Goal: Task Accomplishment & Management: Manage account settings

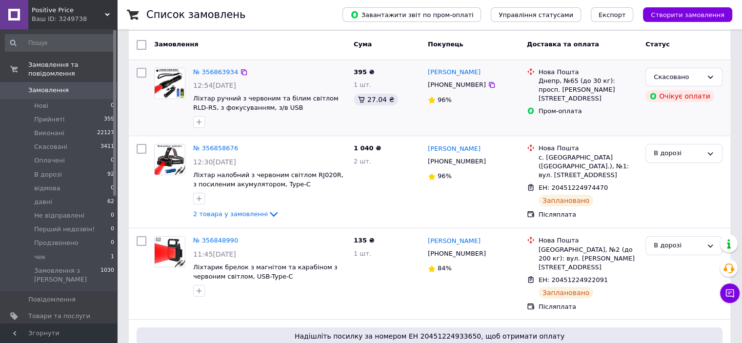
scroll to position [98, 0]
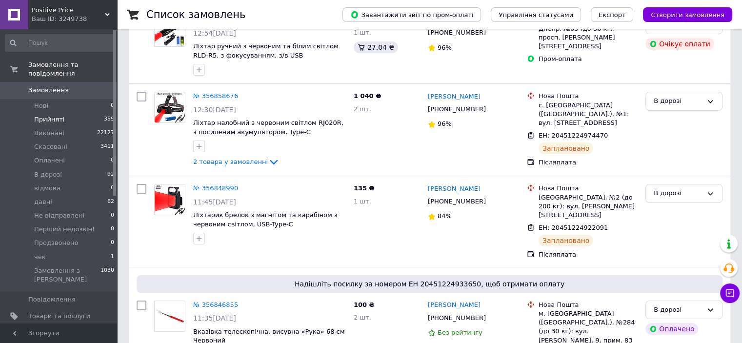
click at [55, 115] on span "Прийняті" at bounding box center [49, 119] width 30 height 9
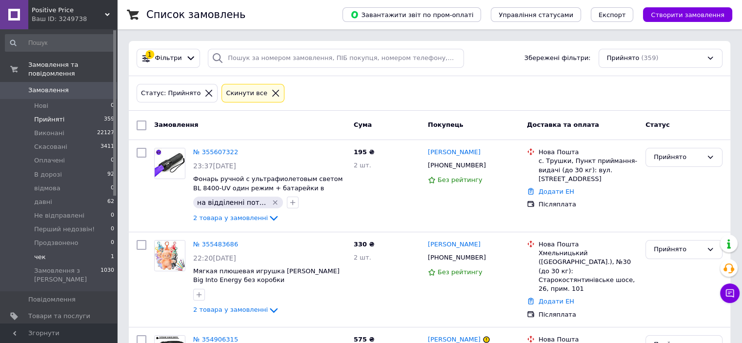
click at [44, 250] on li "чек 1" at bounding box center [60, 257] width 120 height 14
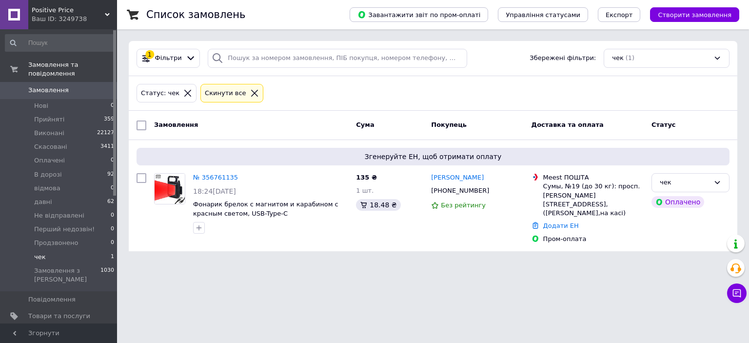
click at [224, 177] on link "№ 356761135" at bounding box center [215, 177] width 45 height 7
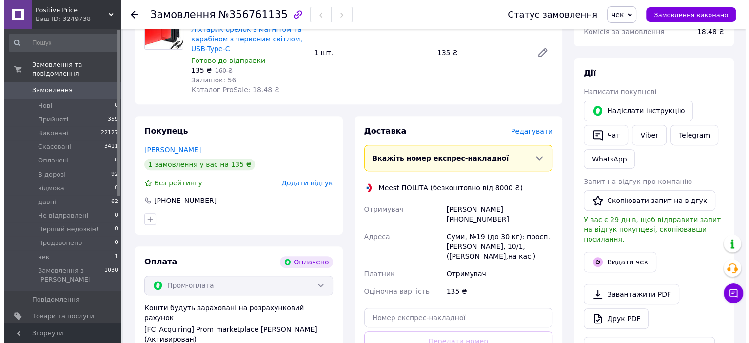
scroll to position [439, 0]
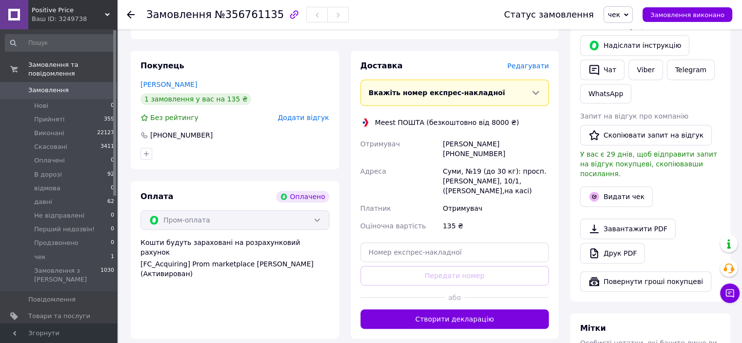
click at [539, 67] on span "Редагувати" at bounding box center [527, 66] width 41 height 8
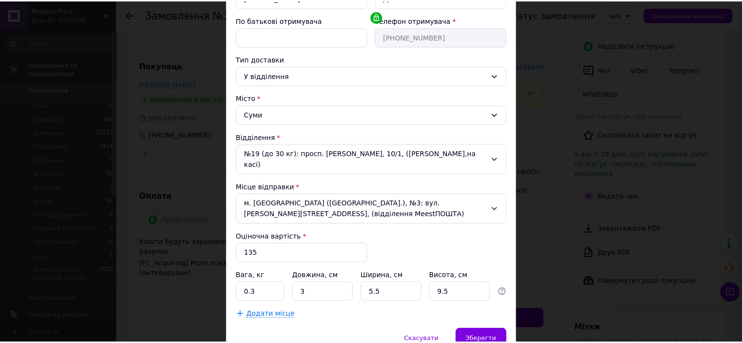
scroll to position [212, 0]
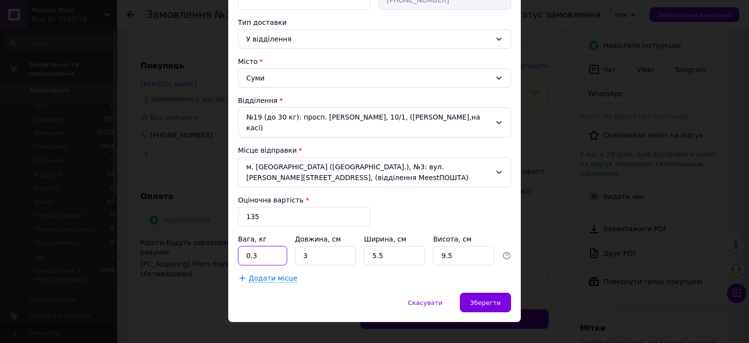
click at [261, 246] on input "0.3" at bounding box center [262, 256] width 49 height 20
type input "0.5"
click at [497, 293] on div "Зберегти" at bounding box center [485, 303] width 51 height 20
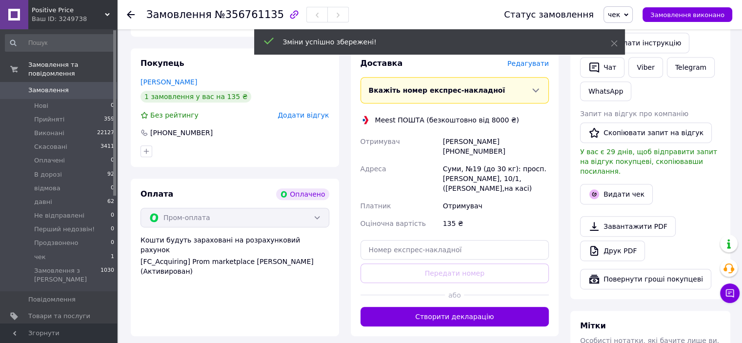
scroll to position [536, 0]
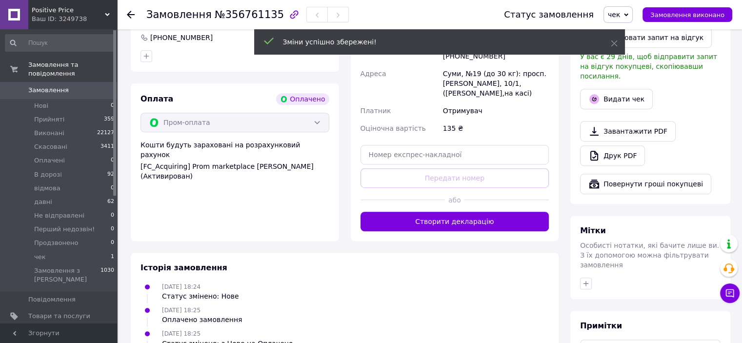
click at [470, 219] on button "Створити декларацію" at bounding box center [454, 222] width 189 height 20
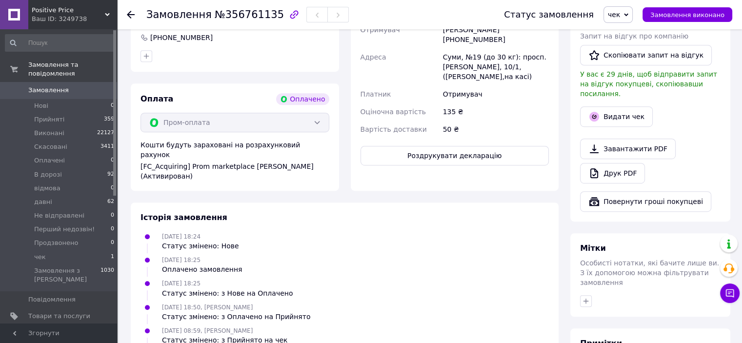
click at [630, 13] on span "чек" at bounding box center [617, 14] width 29 height 17
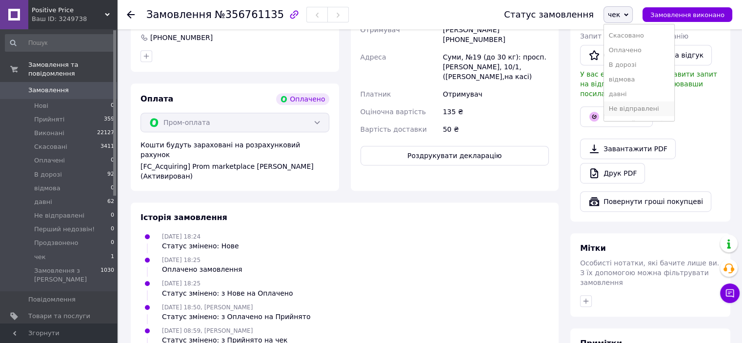
scroll to position [55, 0]
click at [648, 82] on li "Не відправлені" at bounding box center [639, 82] width 70 height 15
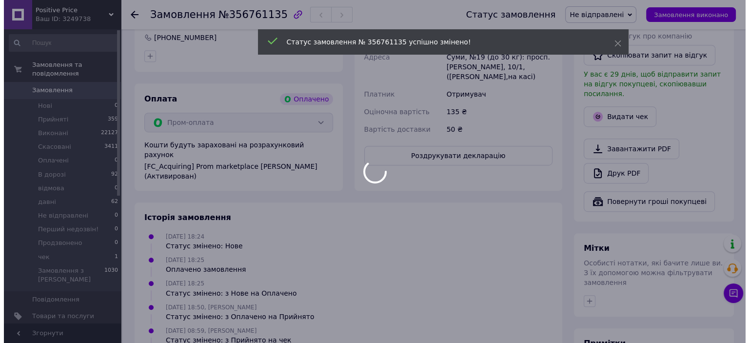
scroll to position [390, 0]
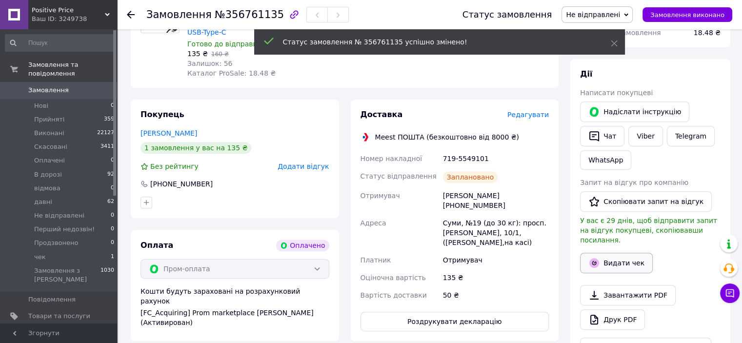
click at [627, 254] on button "Видати чек" at bounding box center [616, 263] width 73 height 20
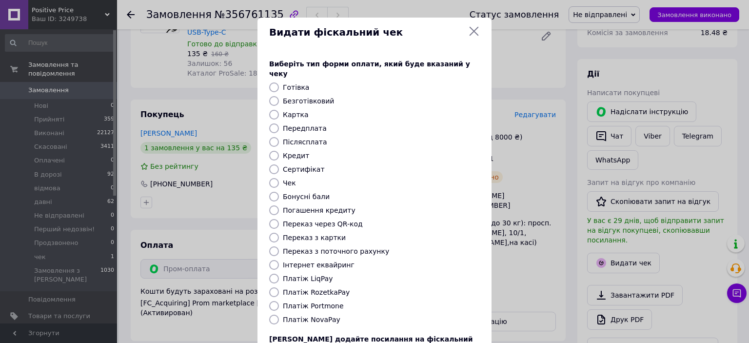
click at [273, 287] on input "Платіж RozetkaPay" at bounding box center [274, 292] width 10 height 10
radio input "true"
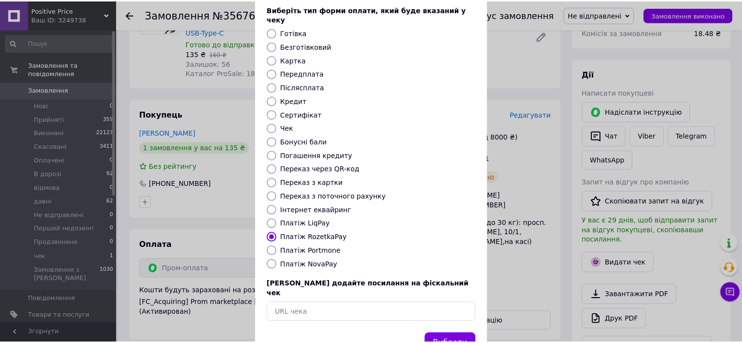
scroll to position [76, 0]
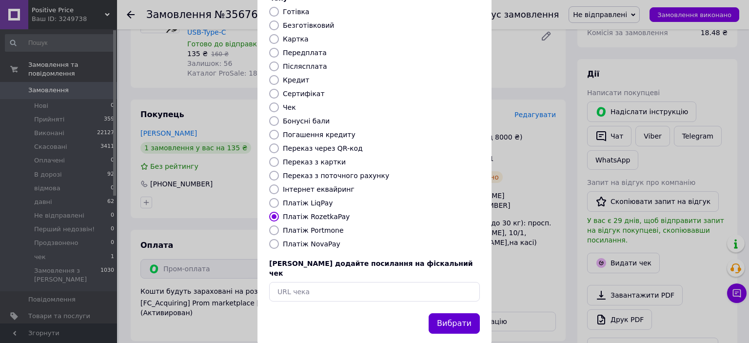
click at [460, 313] on button "Вибрати" at bounding box center [454, 323] width 51 height 21
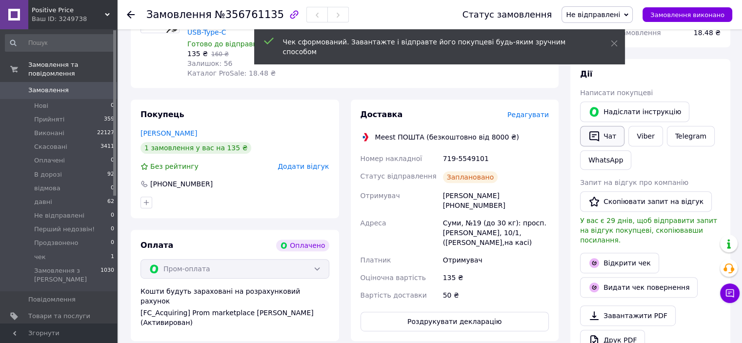
click at [602, 135] on button "Чат" at bounding box center [602, 136] width 44 height 20
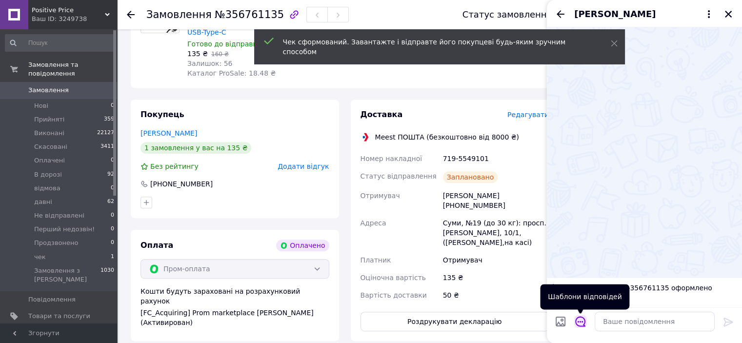
click at [582, 321] on icon "Відкрити шаблони відповідей" at bounding box center [580, 321] width 10 height 10
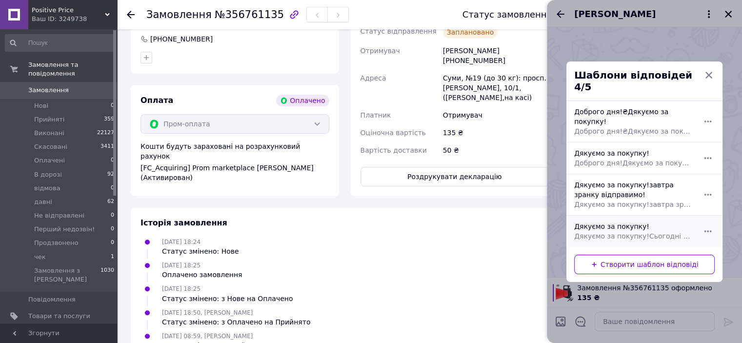
scroll to position [536, 0]
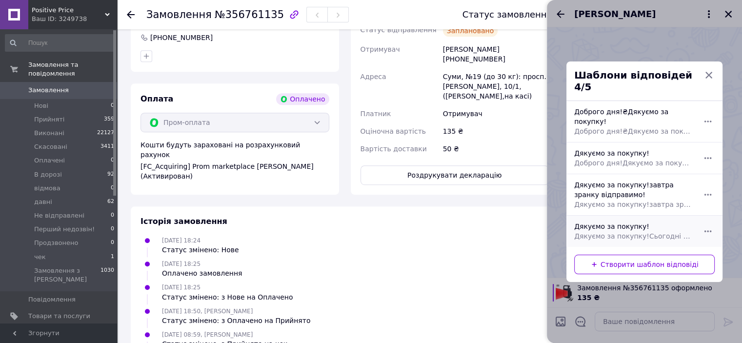
click at [668, 231] on span "Дякуємо за покупку!Сьогодні відправимо!" at bounding box center [633, 236] width 119 height 10
type textarea "Дякуємо за покупку!Сьогодні відправимо!"
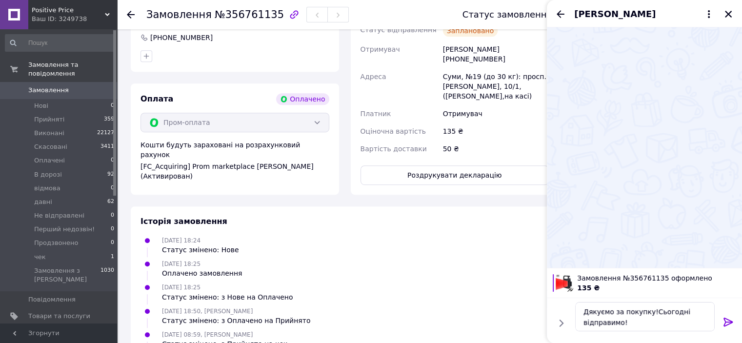
click at [727, 321] on icon at bounding box center [727, 321] width 9 height 9
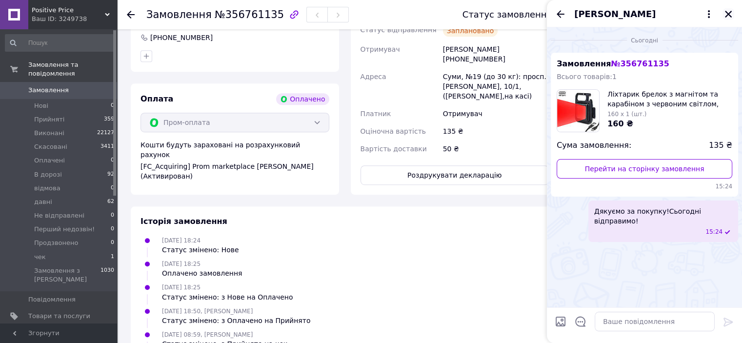
click at [731, 15] on icon "Закрити" at bounding box center [728, 14] width 9 height 9
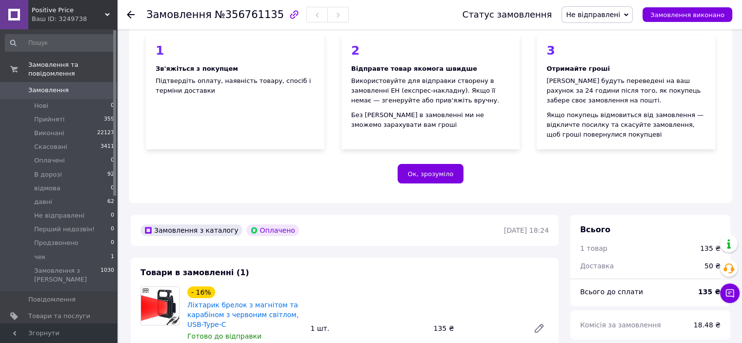
scroll to position [98, 0]
click at [40, 115] on span "Прийняті" at bounding box center [49, 119] width 30 height 9
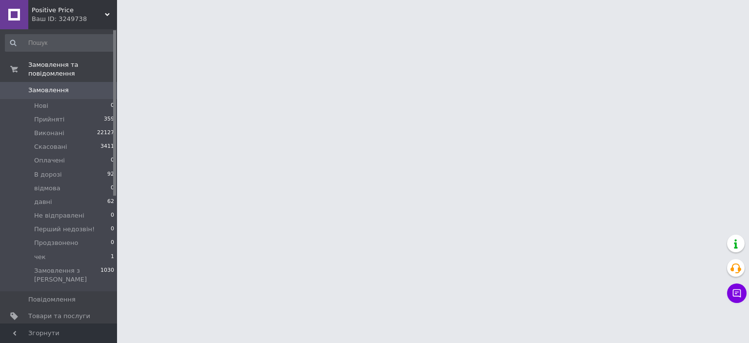
click at [55, 329] on span "[DEMOGRAPHIC_DATA]" at bounding box center [64, 333] width 72 height 9
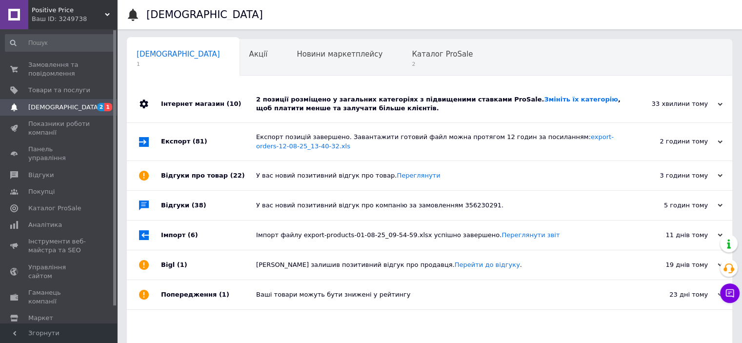
scroll to position [0, 6]
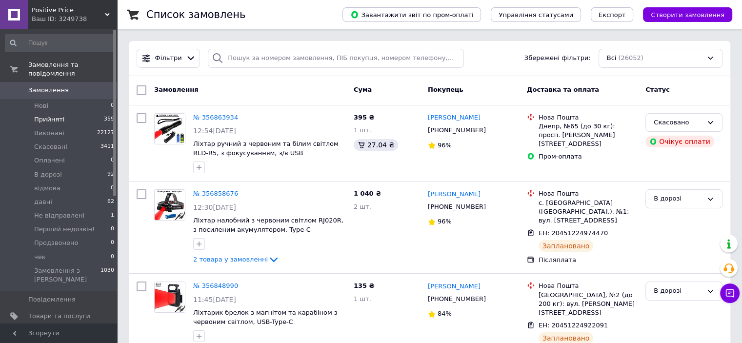
click at [35, 115] on span "Прийняті" at bounding box center [49, 119] width 30 height 9
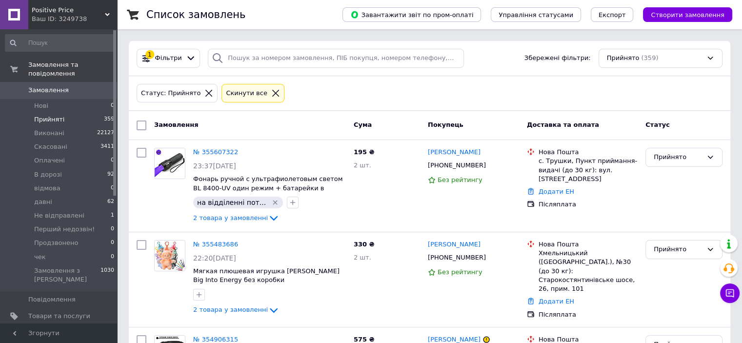
click at [204, 94] on icon at bounding box center [208, 93] width 9 height 9
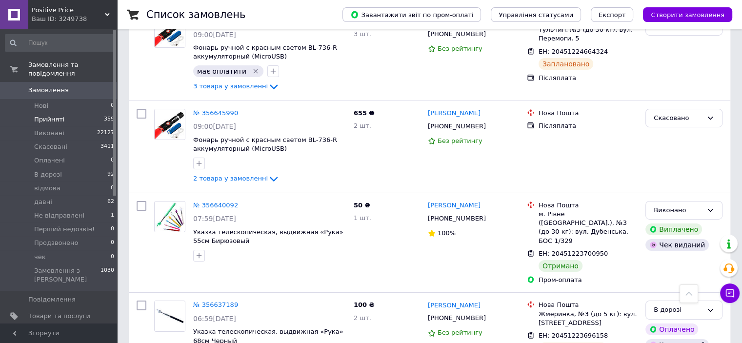
scroll to position [3364, 0]
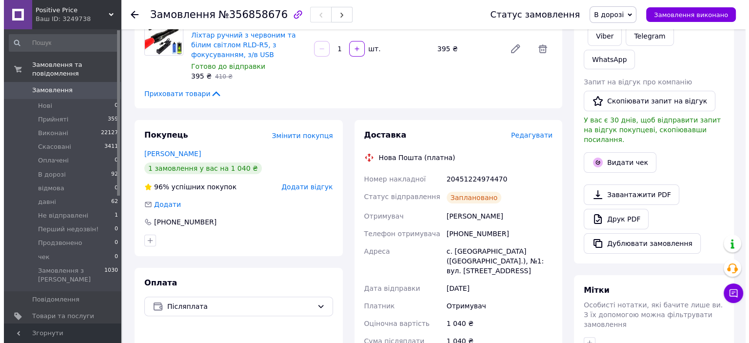
scroll to position [195, 0]
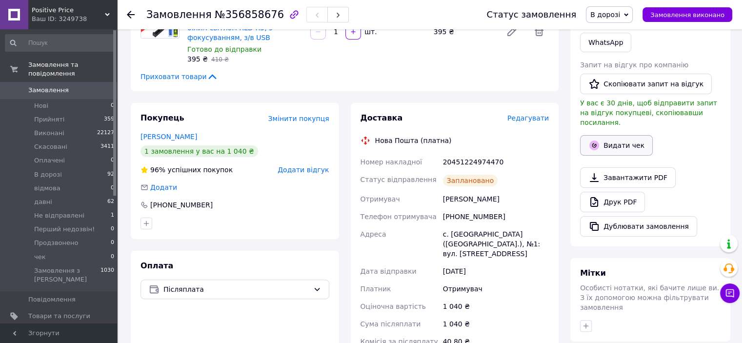
click at [627, 135] on button "Видати чек" at bounding box center [616, 145] width 73 height 20
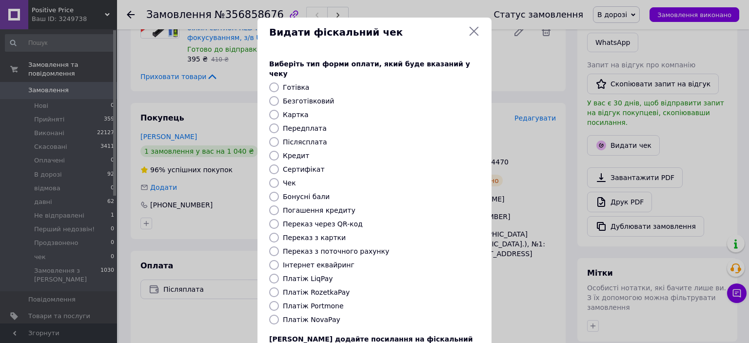
click at [273, 233] on input "Переказ з картки" at bounding box center [274, 238] width 10 height 10
radio input "true"
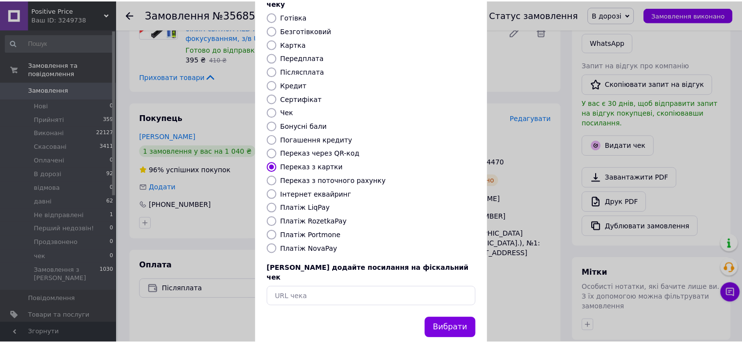
scroll to position [76, 0]
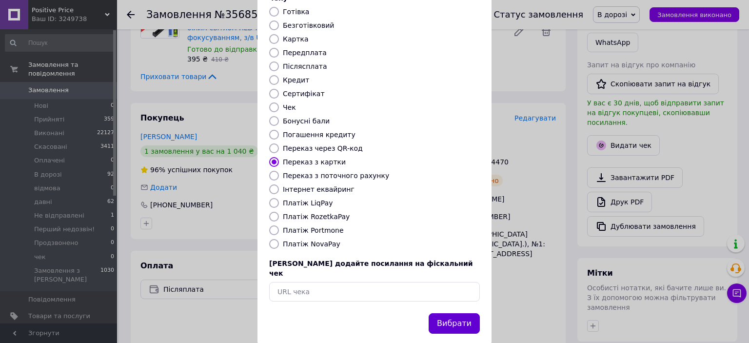
click at [445, 313] on button "Вибрати" at bounding box center [454, 323] width 51 height 21
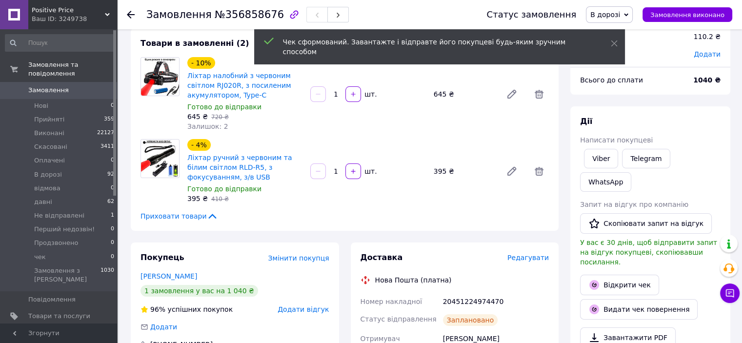
scroll to position [49, 0]
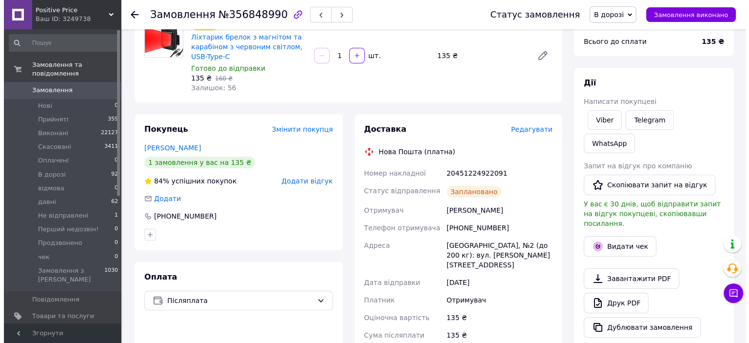
scroll to position [98, 0]
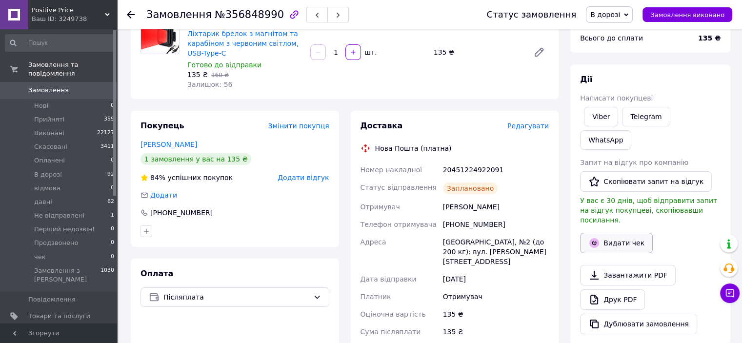
click at [615, 233] on button "Видати чек" at bounding box center [616, 243] width 73 height 20
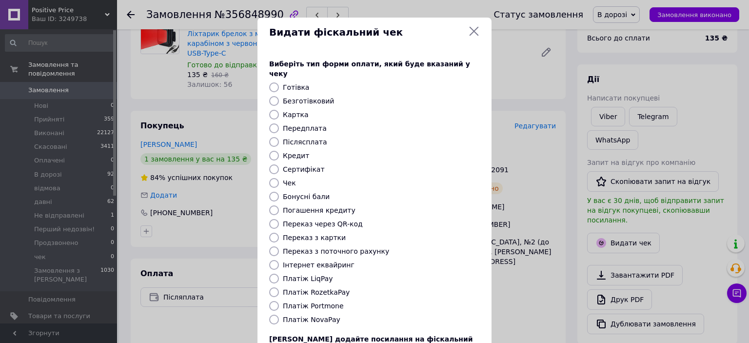
click at [273, 314] on input "Платіж NovaPay" at bounding box center [274, 319] width 10 height 10
radio input "true"
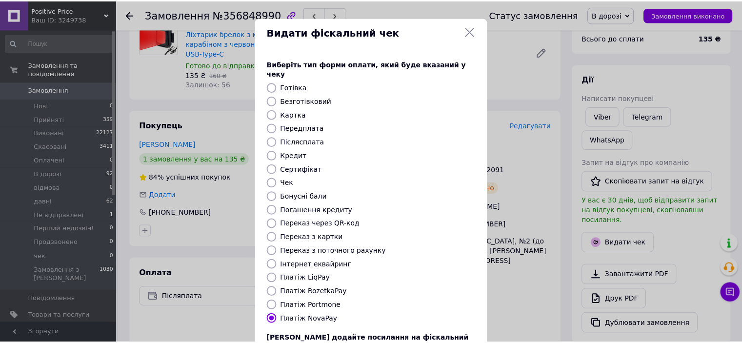
scroll to position [76, 0]
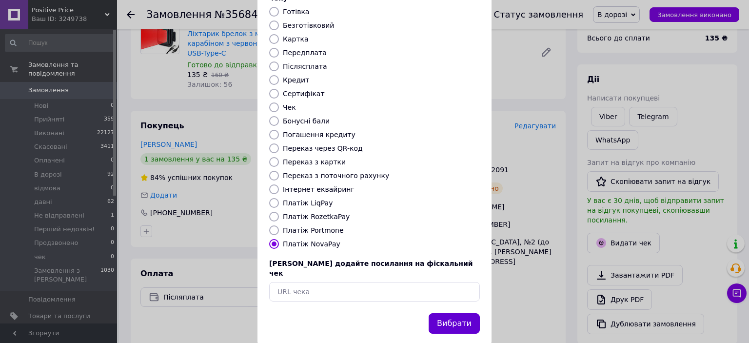
click at [457, 313] on button "Вибрати" at bounding box center [454, 323] width 51 height 21
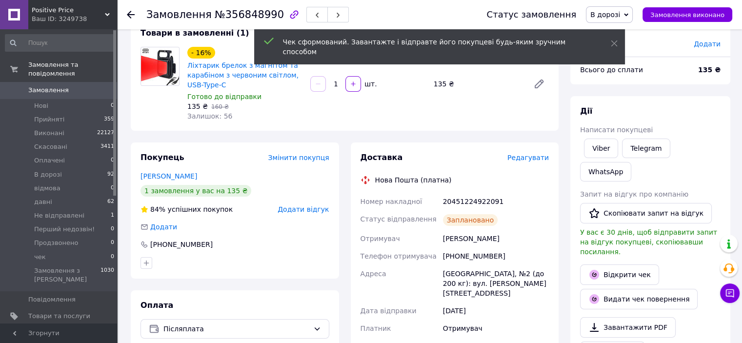
scroll to position [49, 0]
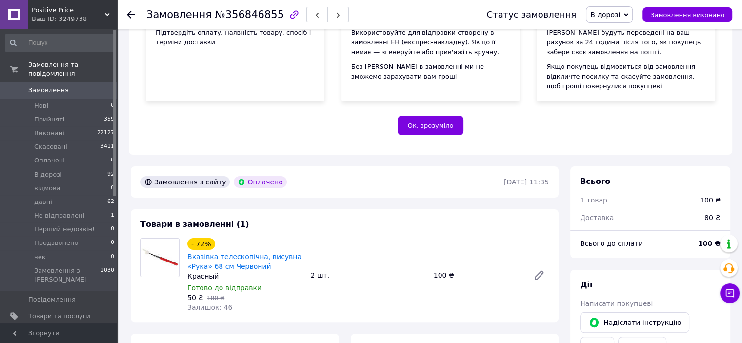
scroll to position [293, 0]
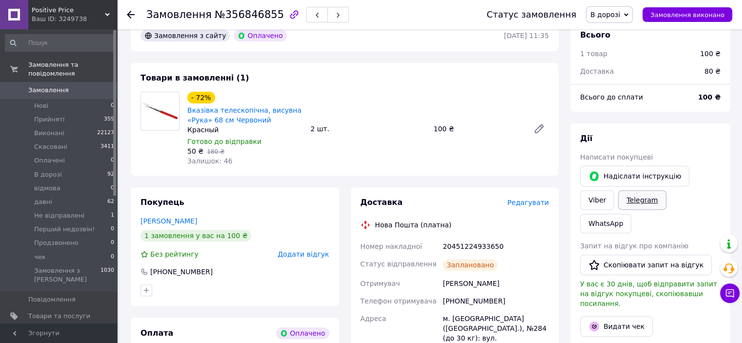
click at [618, 191] on link "Telegram" at bounding box center [642, 200] width 48 height 20
click link "Telegram"
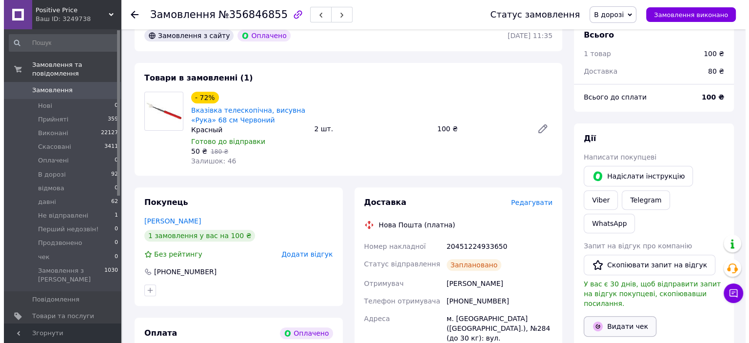
scroll to position [390, 0]
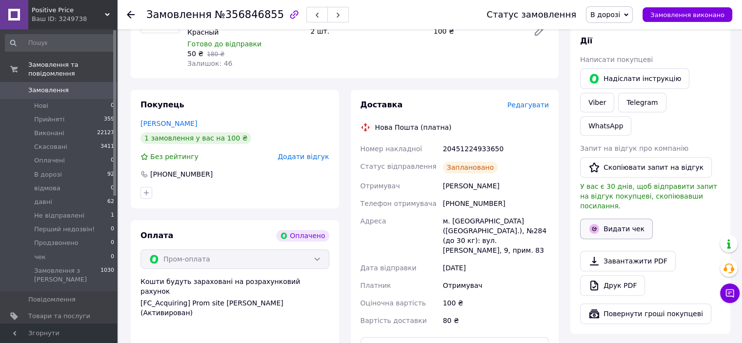
click button "Видати чек"
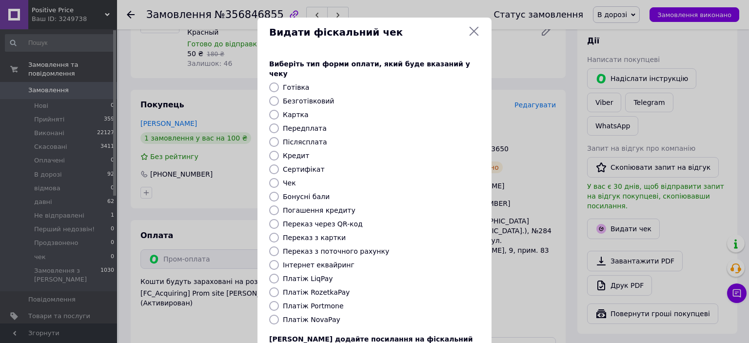
click input "Платіж RozetkaPay"
radio input "true"
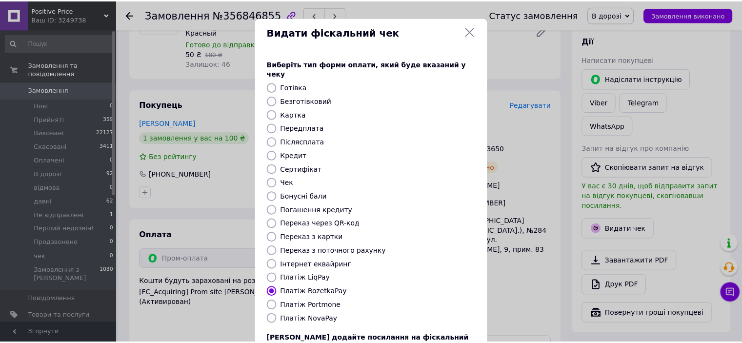
scroll to position [76, 0]
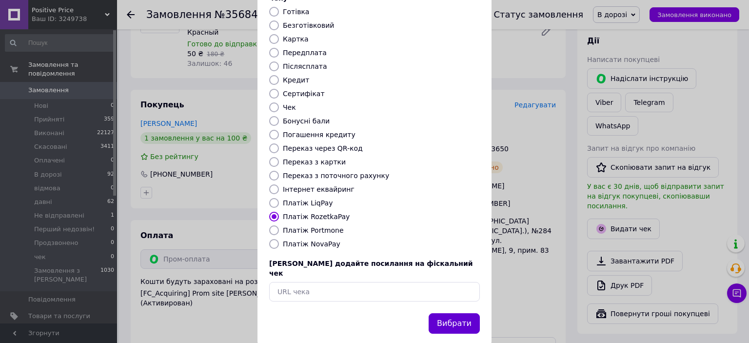
click button "Вибрати"
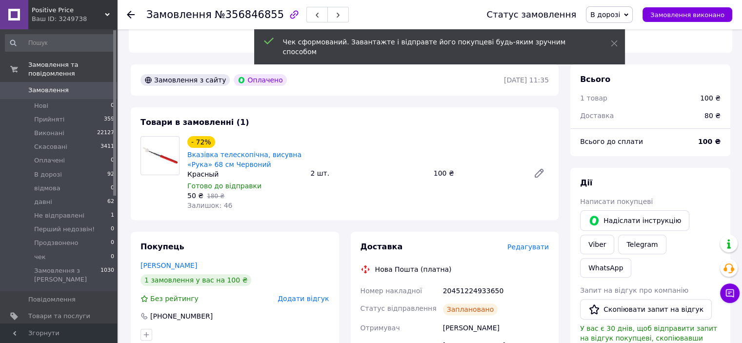
scroll to position [244, 0]
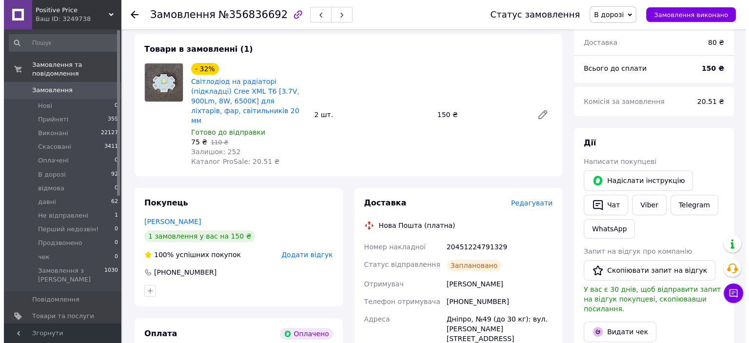
scroll to position [439, 0]
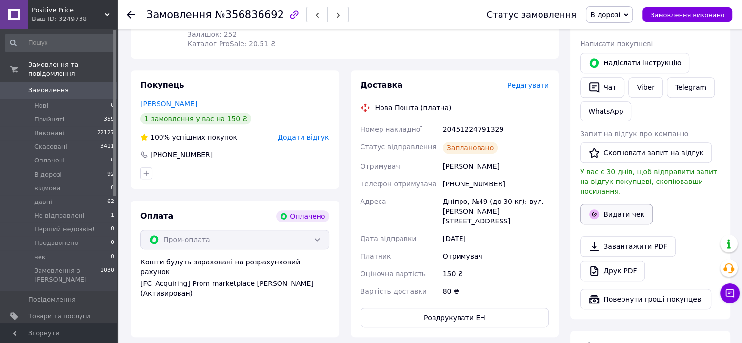
click at [623, 204] on button "Видати чек" at bounding box center [616, 214] width 73 height 20
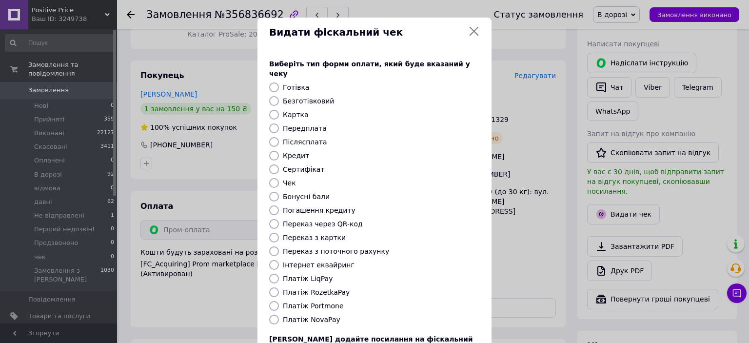
click at [269, 287] on input "Платіж RozetkaPay" at bounding box center [274, 292] width 10 height 10
radio input "true"
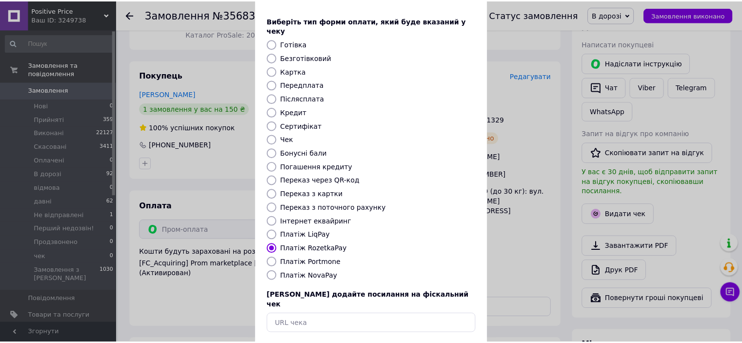
scroll to position [76, 0]
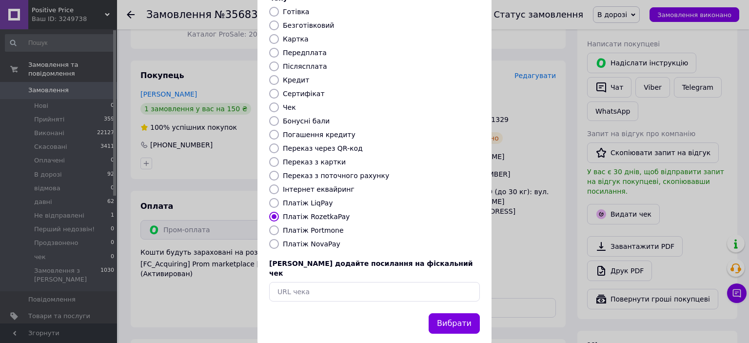
drag, startPoint x: 453, startPoint y: 304, endPoint x: 748, endPoint y: 219, distance: 306.8
click at [454, 313] on button "Вибрати" at bounding box center [454, 323] width 51 height 21
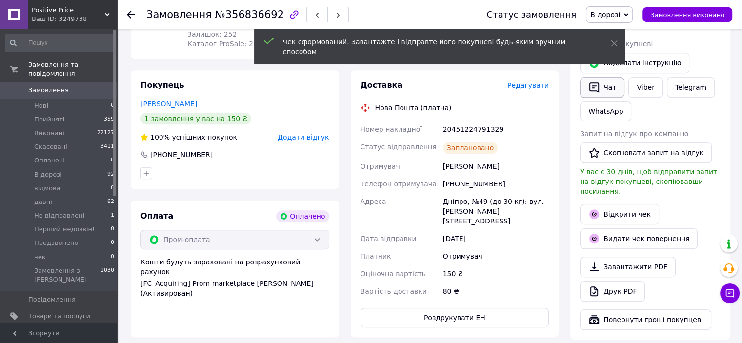
click at [604, 88] on button "Чат" at bounding box center [602, 87] width 44 height 20
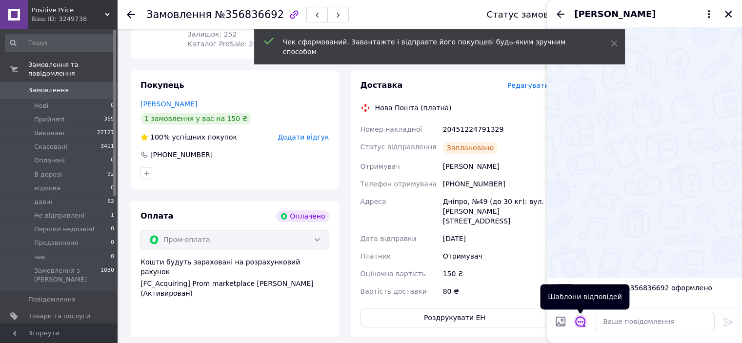
click at [583, 318] on icon "Відкрити шаблони відповідей" at bounding box center [580, 321] width 10 height 10
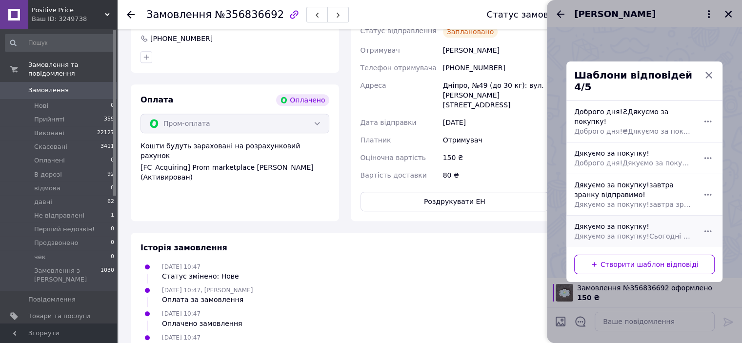
scroll to position [585, 0]
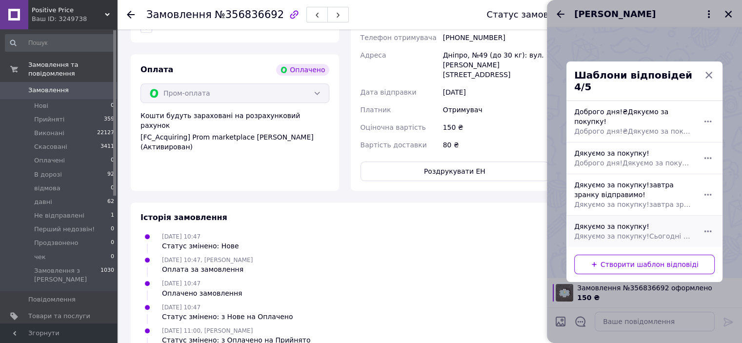
click at [630, 231] on span "Дякуємо за покупку!Сьогодні відправимо!" at bounding box center [633, 236] width 119 height 10
type textarea "Дякуємо за покупку!Сьогодні відправимо!"
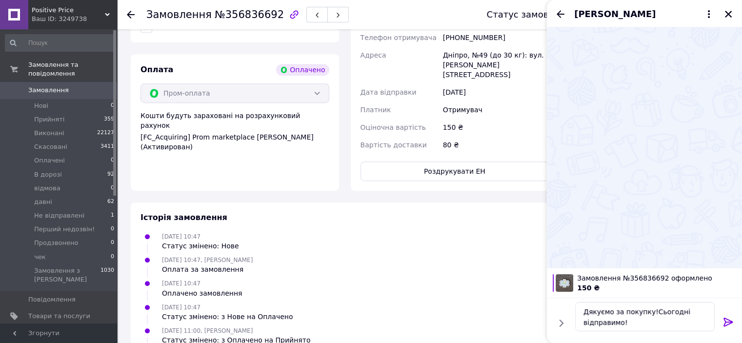
click at [726, 324] on icon at bounding box center [728, 322] width 12 height 12
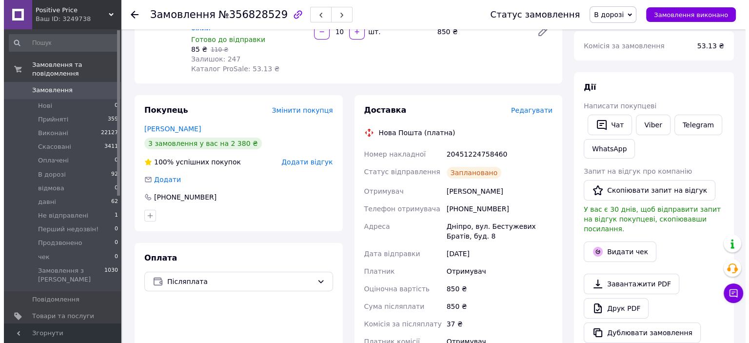
scroll to position [146, 0]
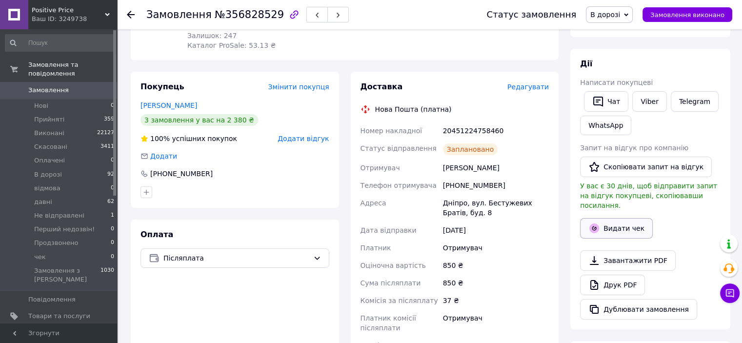
click at [626, 218] on button "Видати чек" at bounding box center [616, 228] width 73 height 20
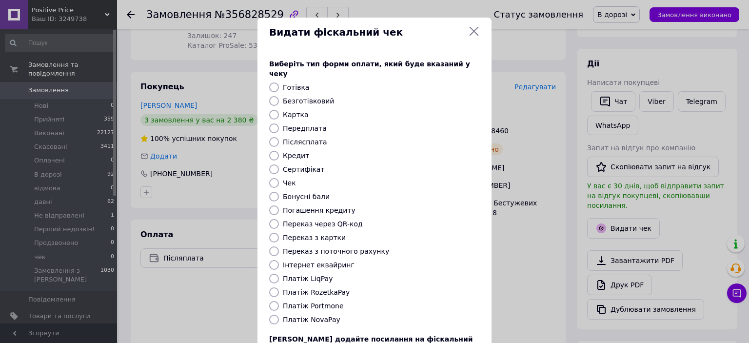
click at [273, 314] on input "Платіж NovaPay" at bounding box center [274, 319] width 10 height 10
radio input "true"
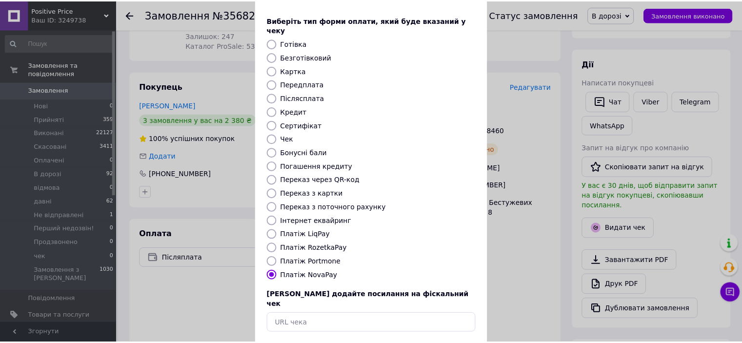
scroll to position [76, 0]
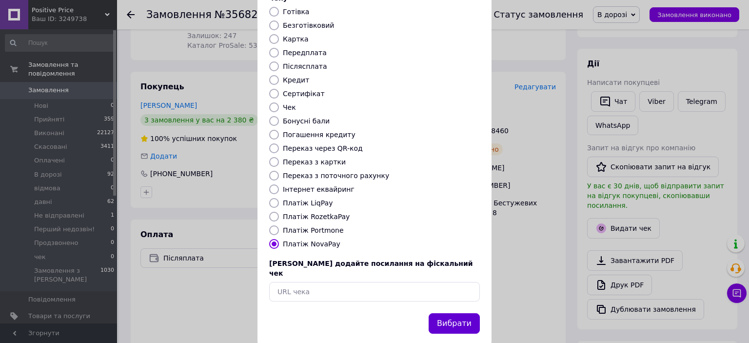
click at [445, 313] on button "Вибрати" at bounding box center [454, 323] width 51 height 21
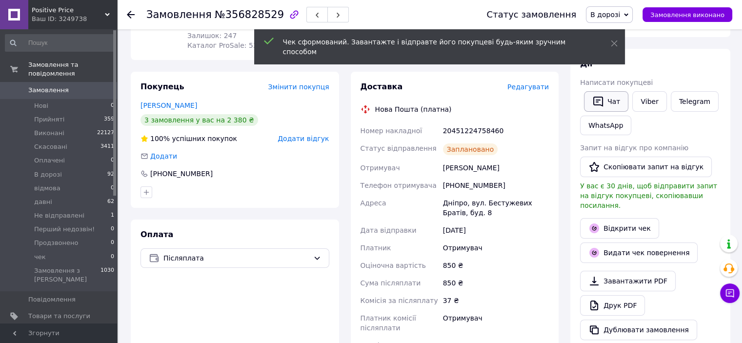
click at [607, 102] on button "Чат" at bounding box center [606, 101] width 44 height 20
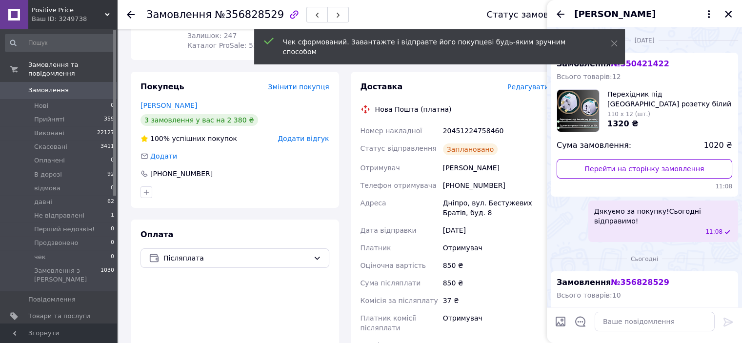
scroll to position [137, 0]
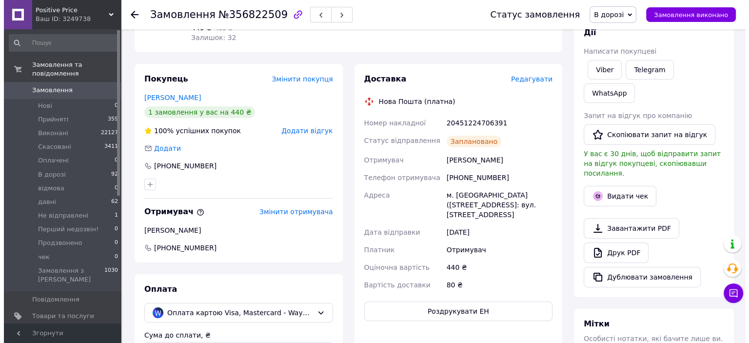
scroll to position [146, 0]
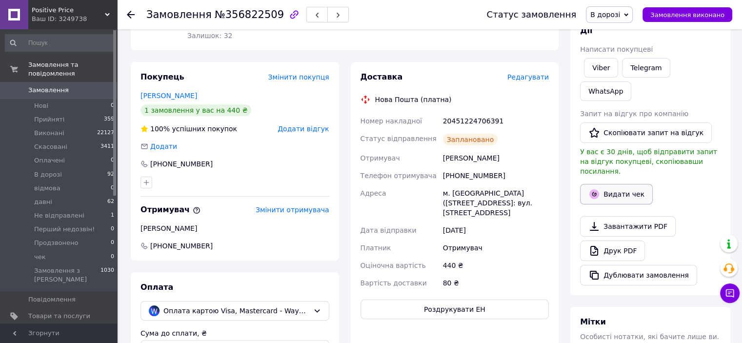
click at [628, 184] on button "Видати чек" at bounding box center [616, 194] width 73 height 20
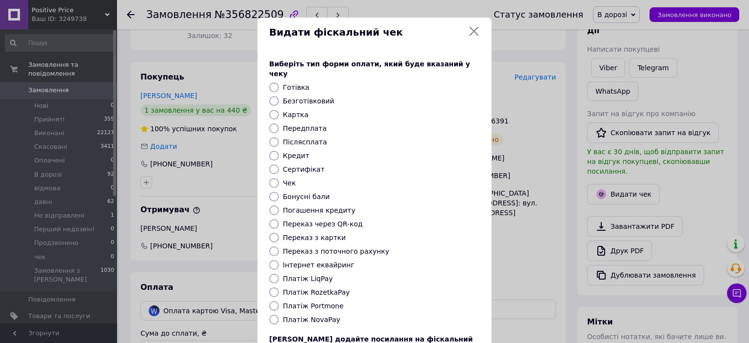
click at [273, 274] on input "Платіж LiqPay" at bounding box center [274, 279] width 10 height 10
radio input "true"
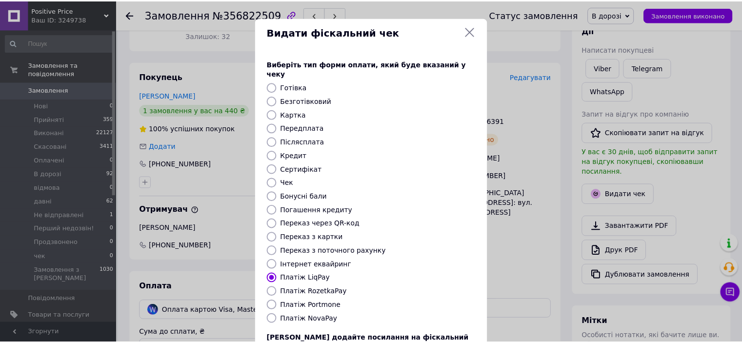
scroll to position [76, 0]
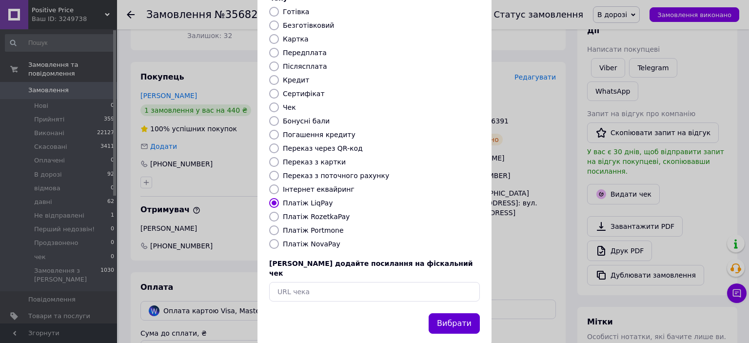
click at [458, 313] on button "Вибрати" at bounding box center [454, 323] width 51 height 21
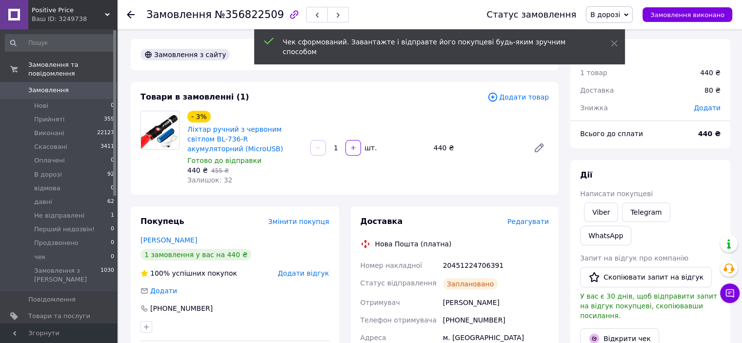
scroll to position [0, 0]
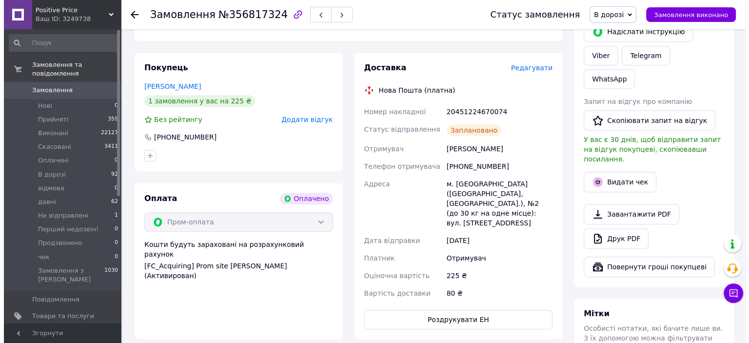
scroll to position [439, 0]
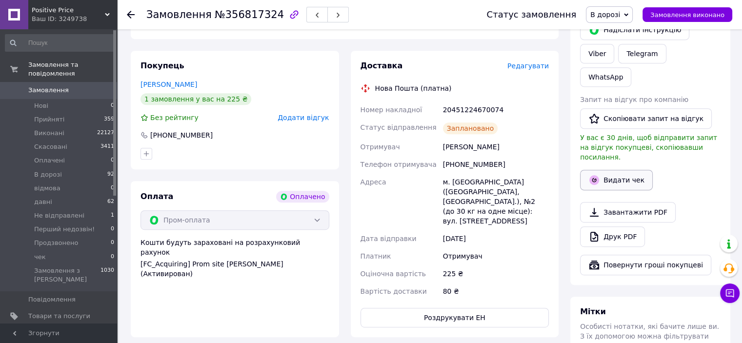
click at [627, 170] on button "Видати чек" at bounding box center [616, 180] width 73 height 20
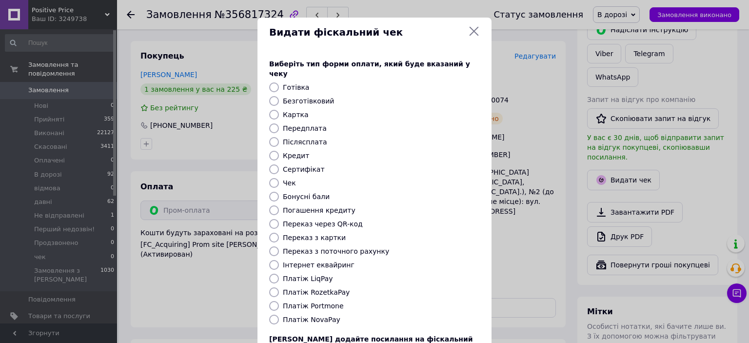
click at [269, 287] on input "Платіж RozetkaPay" at bounding box center [274, 292] width 10 height 10
radio input "true"
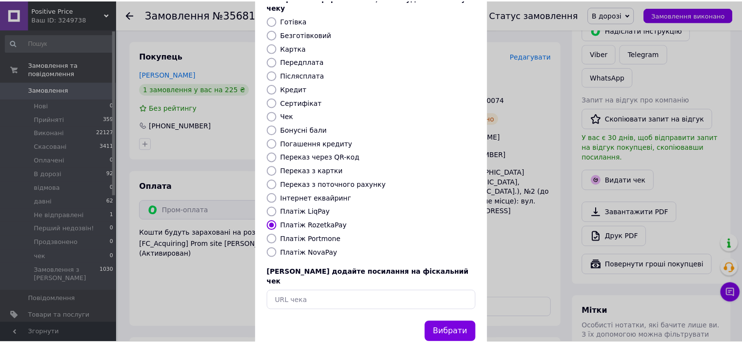
scroll to position [76, 0]
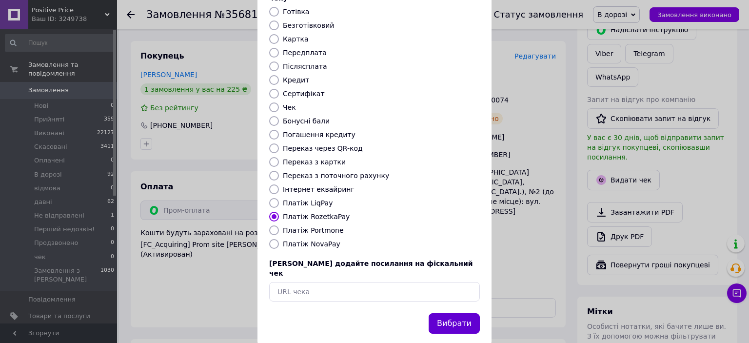
click at [458, 313] on button "Вибрати" at bounding box center [454, 323] width 51 height 21
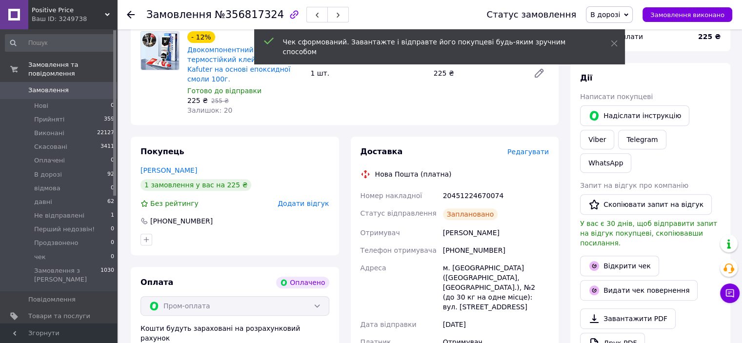
scroll to position [293, 0]
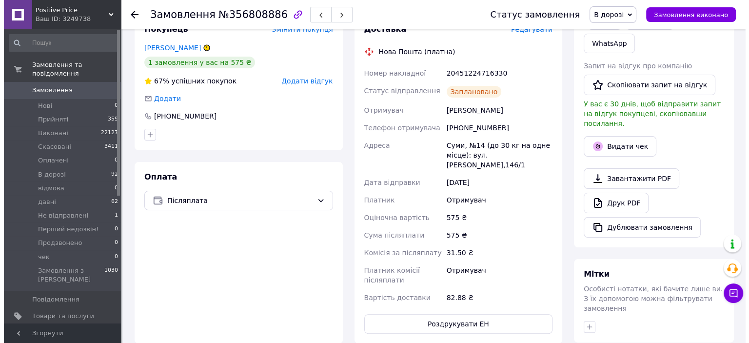
scroll to position [195, 0]
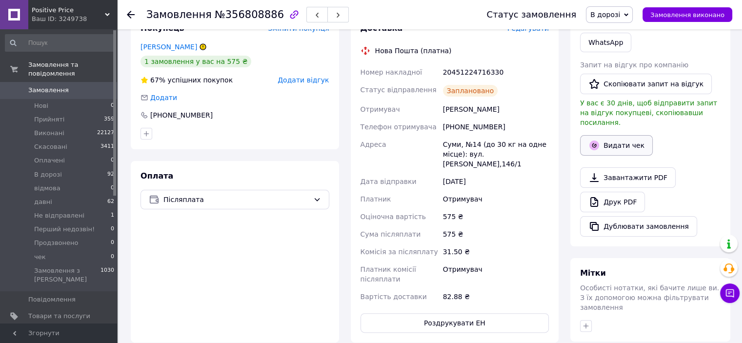
click at [630, 135] on button "Видати чек" at bounding box center [616, 145] width 73 height 20
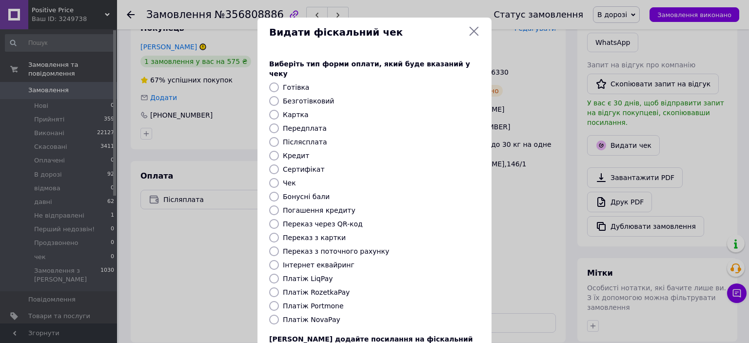
click at [273, 314] on input "Платіж NovaPay" at bounding box center [274, 319] width 10 height 10
radio input "true"
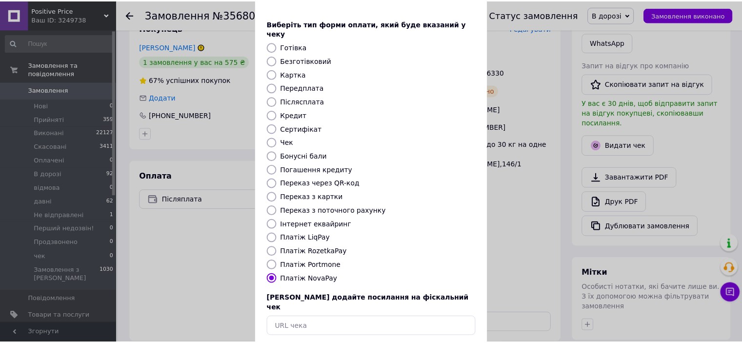
scroll to position [76, 0]
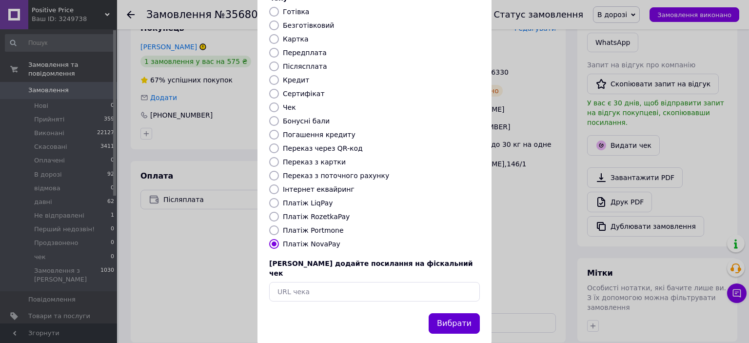
click at [448, 313] on button "Вибрати" at bounding box center [454, 323] width 51 height 21
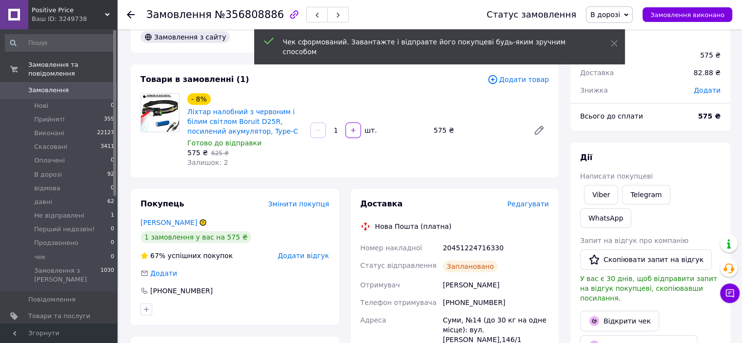
scroll to position [0, 0]
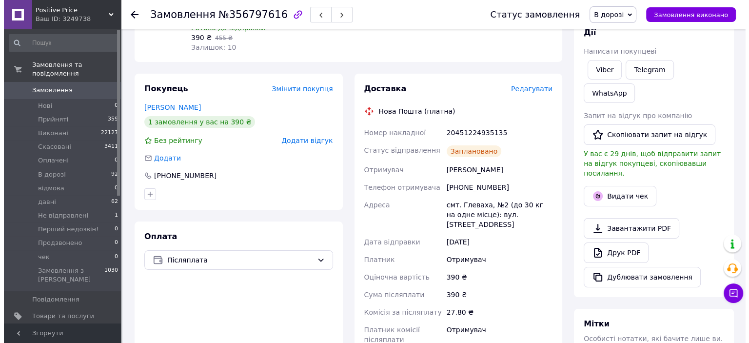
scroll to position [146, 0]
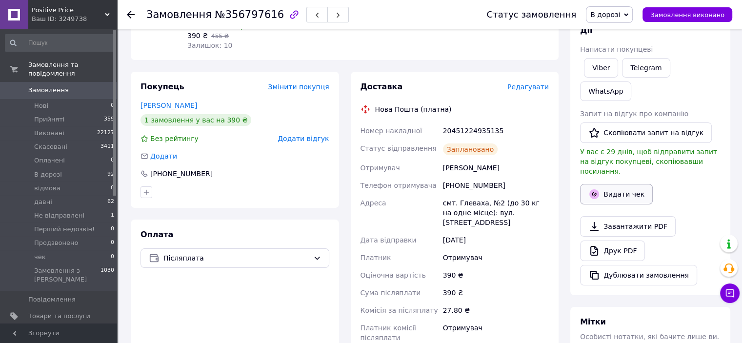
click at [624, 184] on button "Видати чек" at bounding box center [616, 194] width 73 height 20
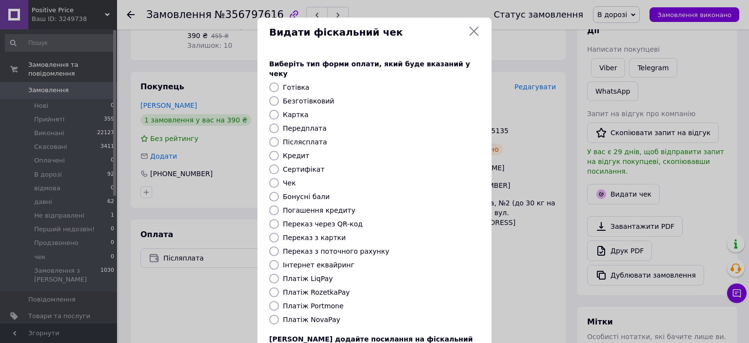
click at [273, 314] on input "Платіж NovaPay" at bounding box center [274, 319] width 10 height 10
radio input "true"
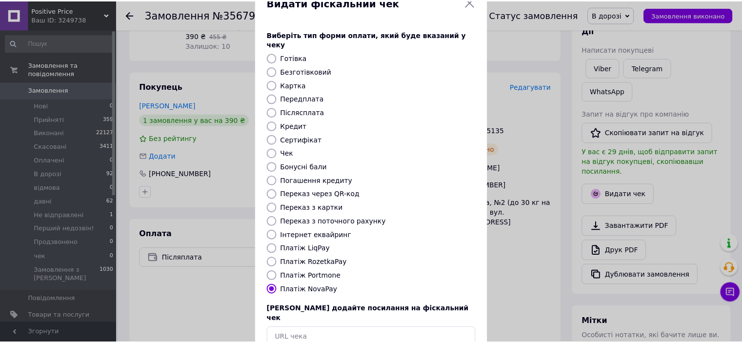
scroll to position [76, 0]
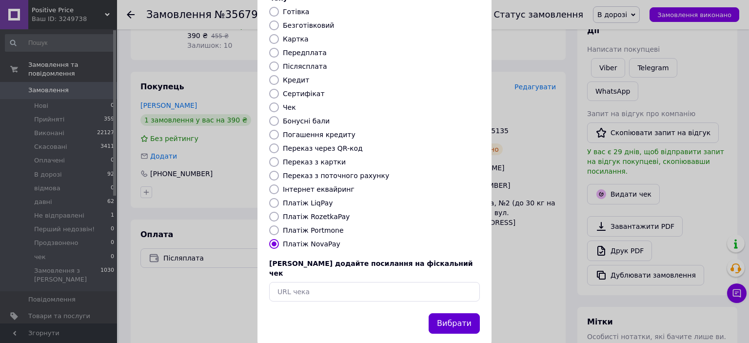
click at [460, 313] on button "Вибрати" at bounding box center [454, 323] width 51 height 21
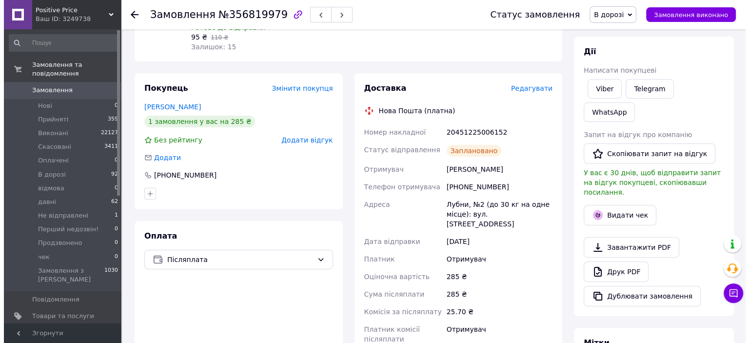
scroll to position [146, 0]
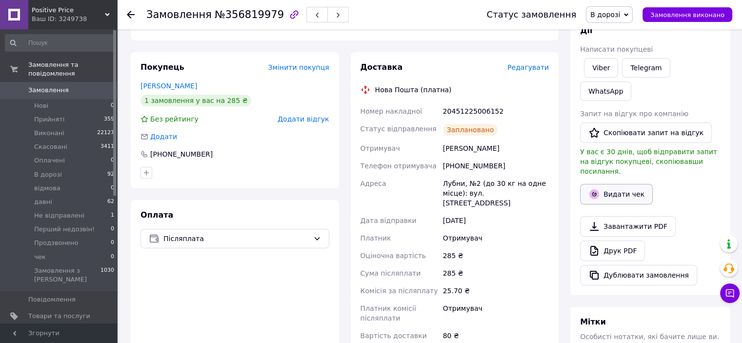
click at [636, 184] on button "Видати чек" at bounding box center [616, 194] width 73 height 20
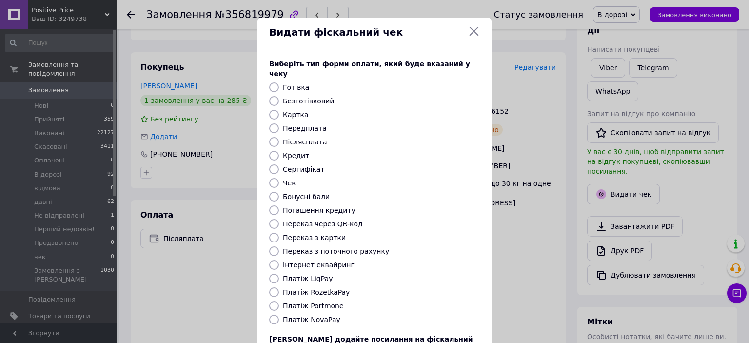
click at [272, 314] on input "Платіж NovaPay" at bounding box center [274, 319] width 10 height 10
radio input "true"
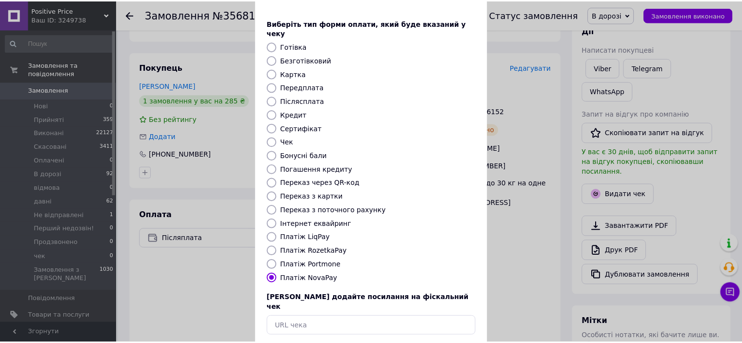
scroll to position [76, 0]
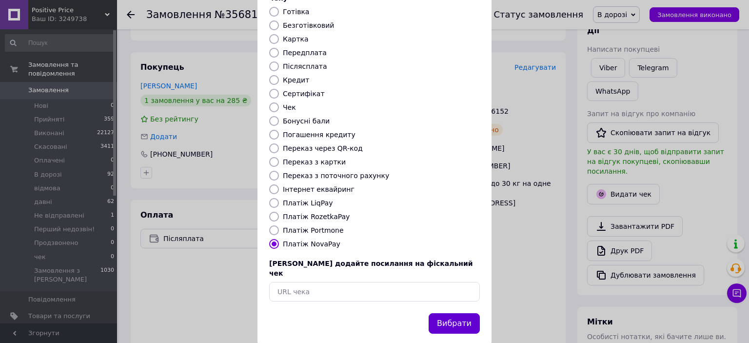
click at [461, 313] on button "Вибрати" at bounding box center [454, 323] width 51 height 21
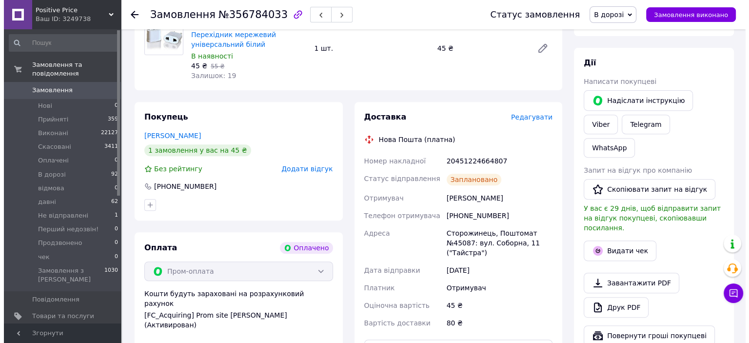
scroll to position [390, 0]
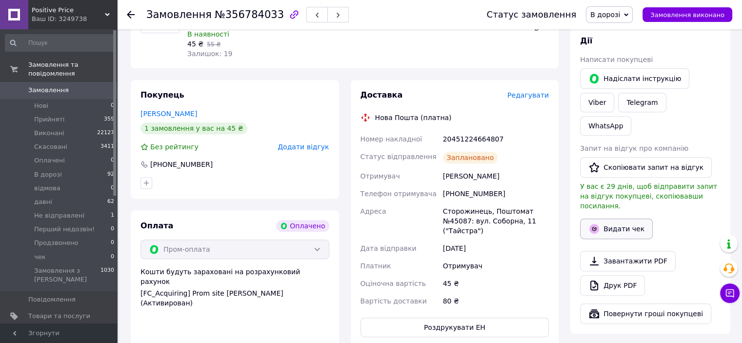
click at [623, 218] on button "Видати чек" at bounding box center [616, 228] width 73 height 20
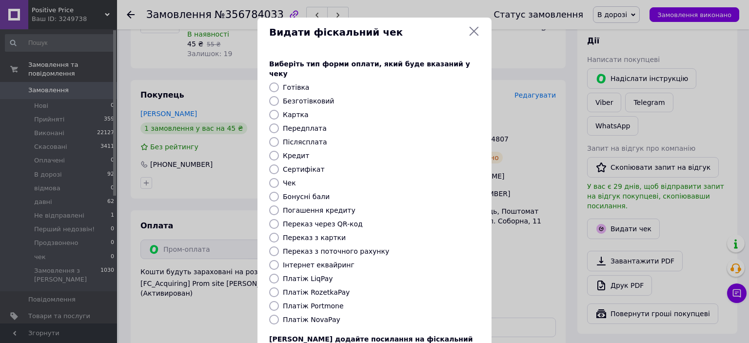
click at [275, 314] on input "Платіж NovaPay" at bounding box center [274, 319] width 10 height 10
radio input "true"
click at [272, 287] on input "Платіж RozetkaPay" at bounding box center [274, 292] width 10 height 10
radio input "true"
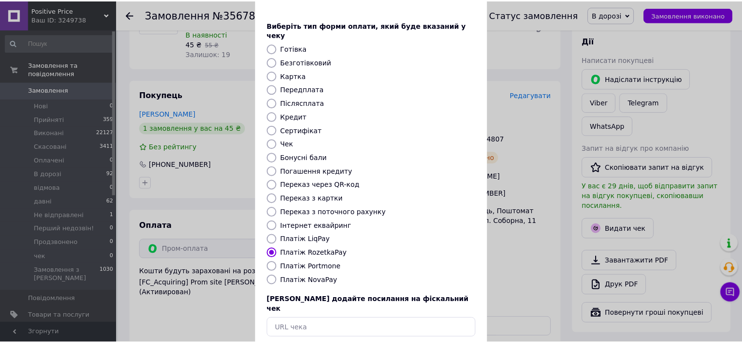
scroll to position [76, 0]
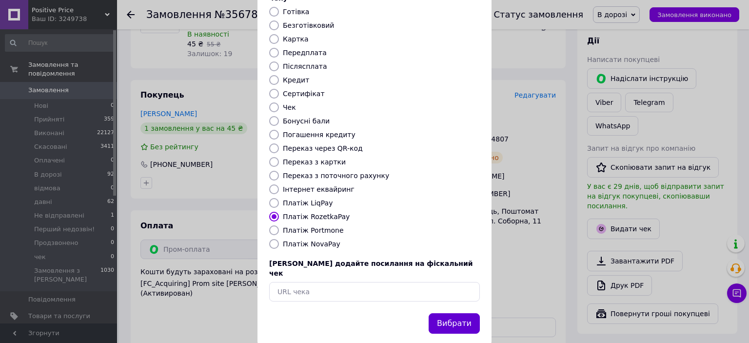
click at [462, 313] on button "Вибрати" at bounding box center [454, 323] width 51 height 21
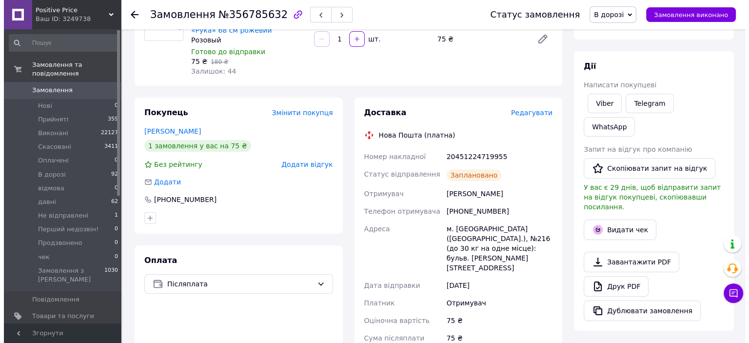
scroll to position [146, 0]
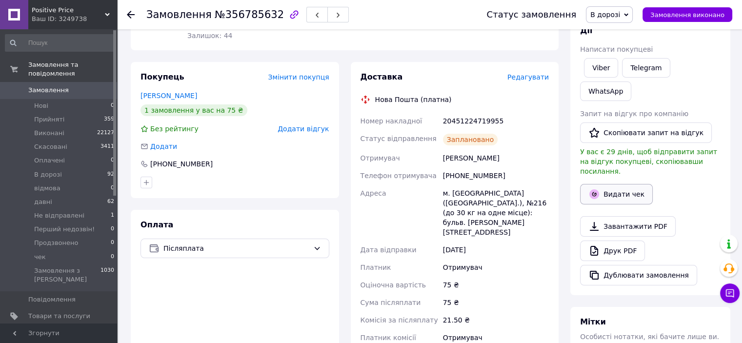
click at [631, 184] on button "Видати чек" at bounding box center [616, 194] width 73 height 20
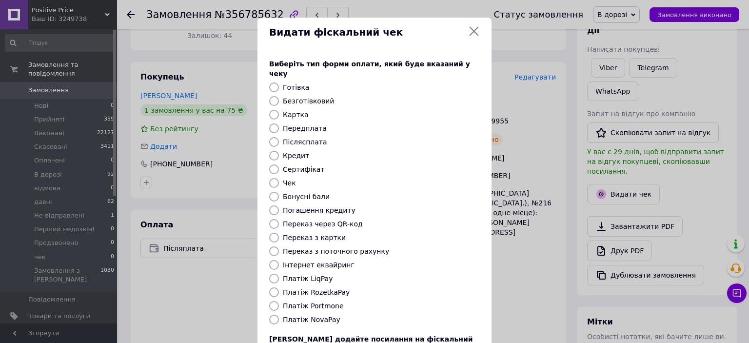
click at [276, 314] on input "Платіж NovaPay" at bounding box center [274, 319] width 10 height 10
radio input "true"
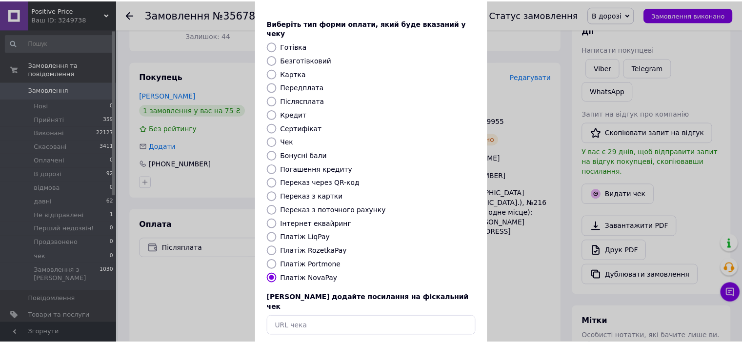
scroll to position [76, 0]
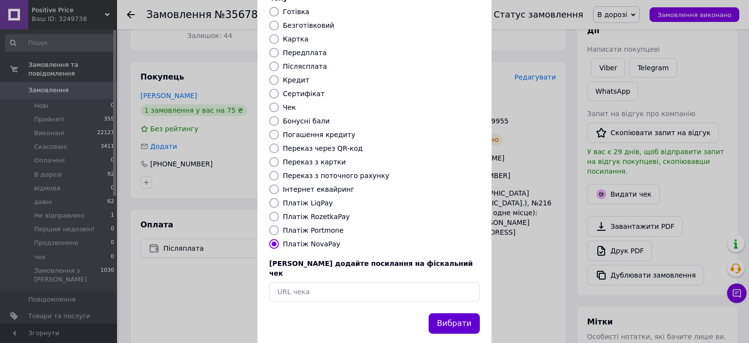
click at [469, 313] on button "Вибрати" at bounding box center [454, 323] width 51 height 21
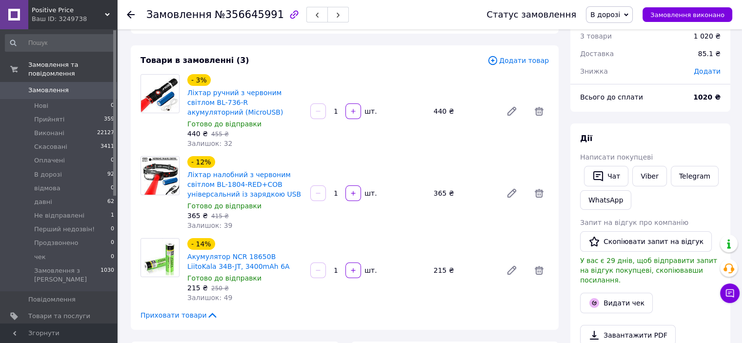
scroll to position [98, 0]
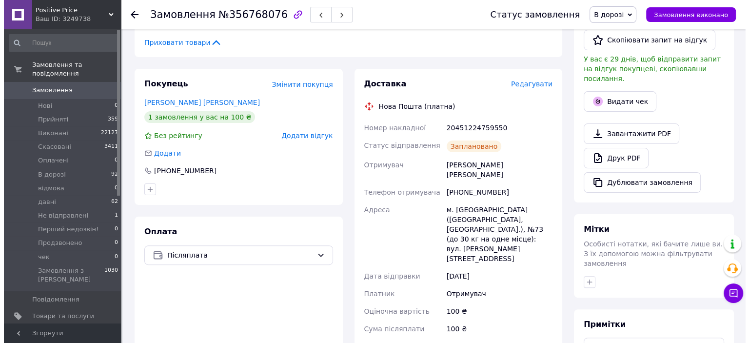
scroll to position [244, 0]
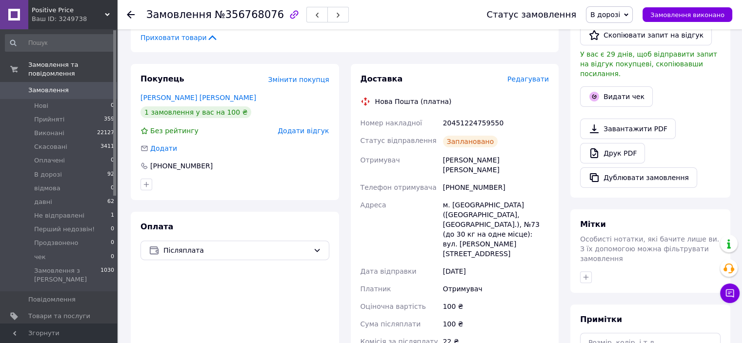
click at [629, 84] on div "Видати чек" at bounding box center [650, 96] width 144 height 24
click at [642, 86] on button "Видати чек" at bounding box center [616, 96] width 73 height 20
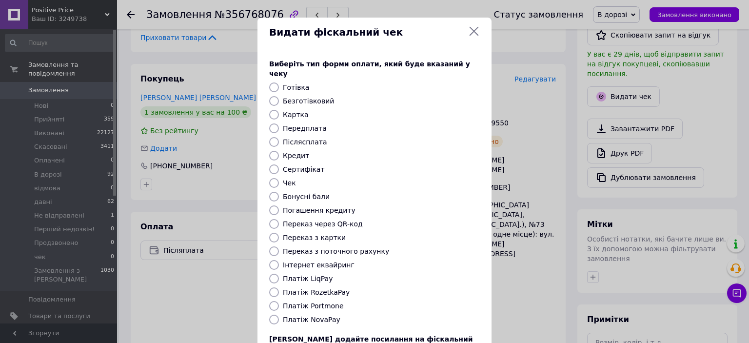
click at [275, 314] on input "Платіж NovaPay" at bounding box center [274, 319] width 10 height 10
radio input "true"
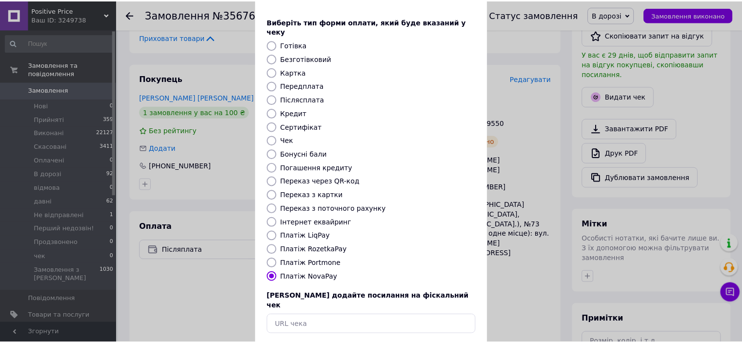
scroll to position [76, 0]
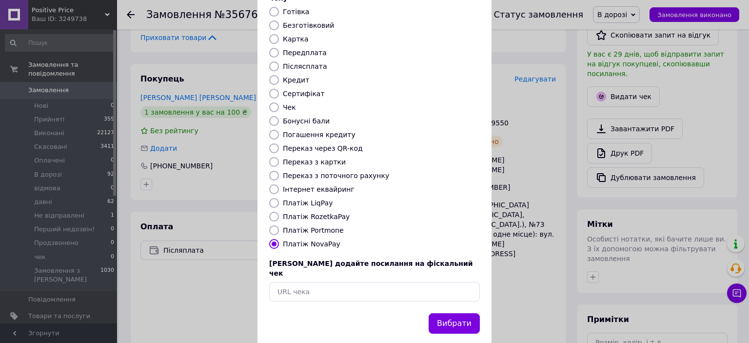
click at [454, 313] on button "Вибрати" at bounding box center [454, 323] width 51 height 21
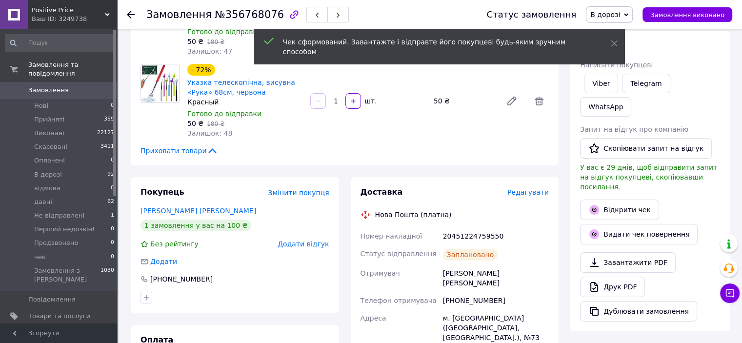
scroll to position [98, 0]
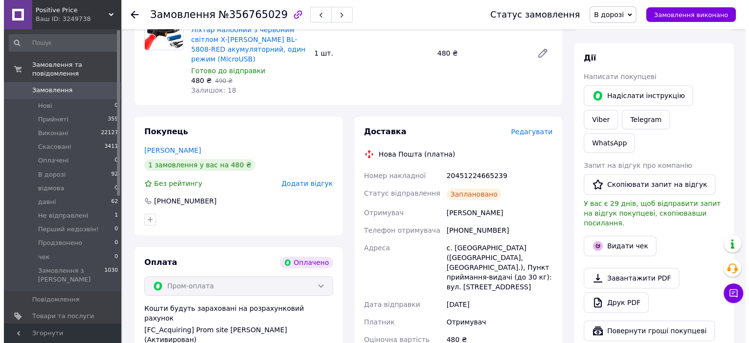
scroll to position [439, 0]
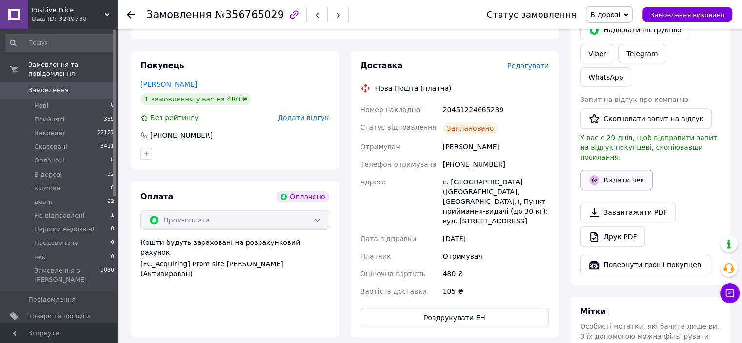
click at [628, 170] on button "Видати чек" at bounding box center [616, 180] width 73 height 20
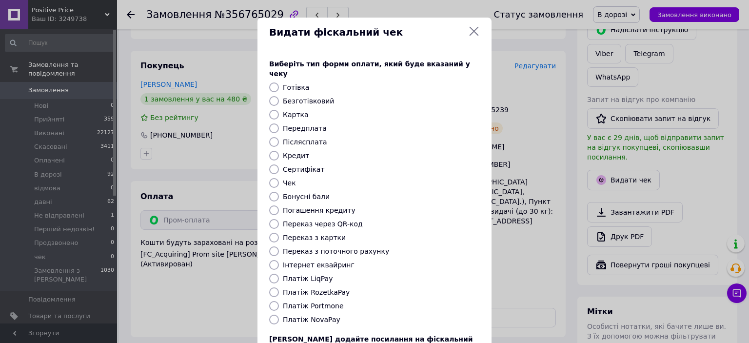
click at [274, 287] on input "Платіж RozetkaPay" at bounding box center [274, 292] width 10 height 10
radio input "true"
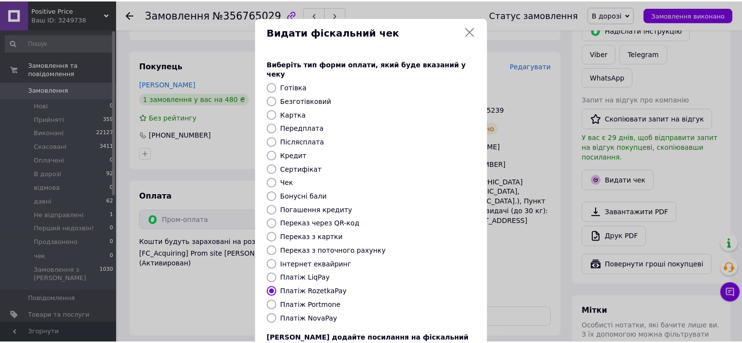
scroll to position [76, 0]
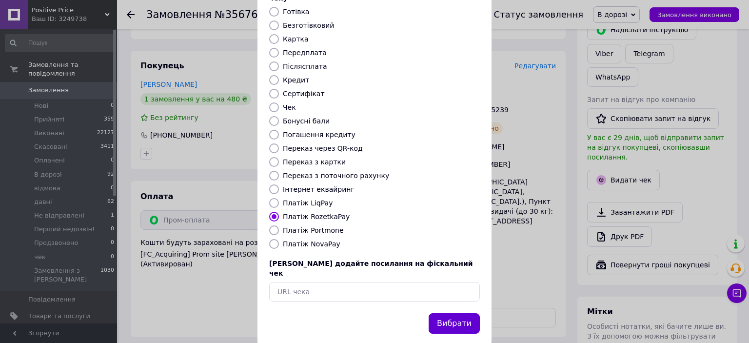
click at [457, 313] on button "Вибрати" at bounding box center [454, 323] width 51 height 21
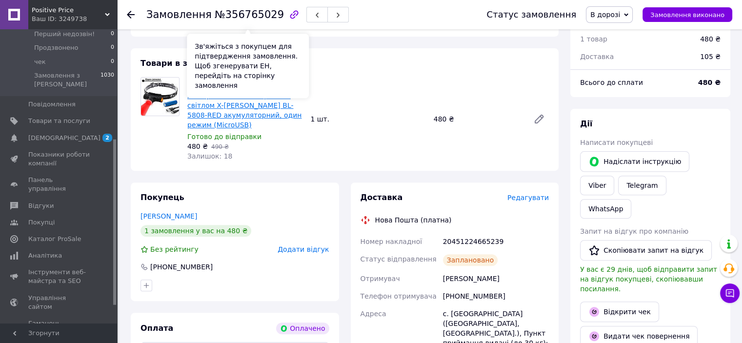
scroll to position [341, 0]
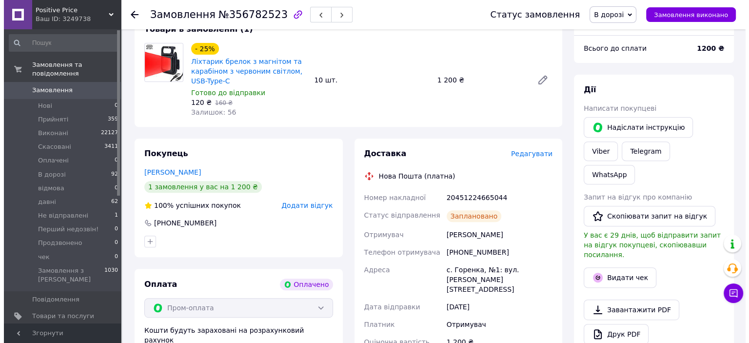
scroll to position [488, 0]
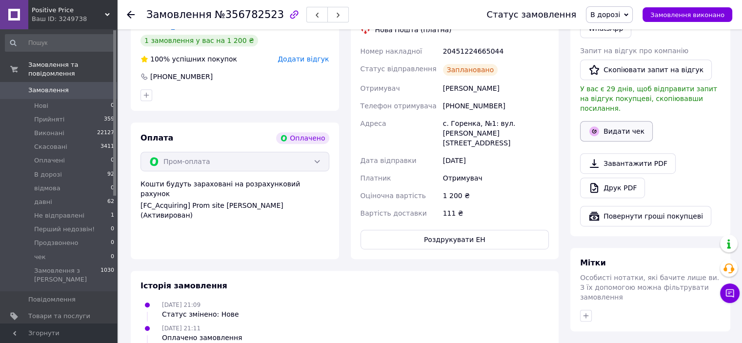
click at [624, 121] on button "Видати чек" at bounding box center [616, 131] width 73 height 20
click at [613, 121] on button "Видати чек" at bounding box center [616, 131] width 73 height 20
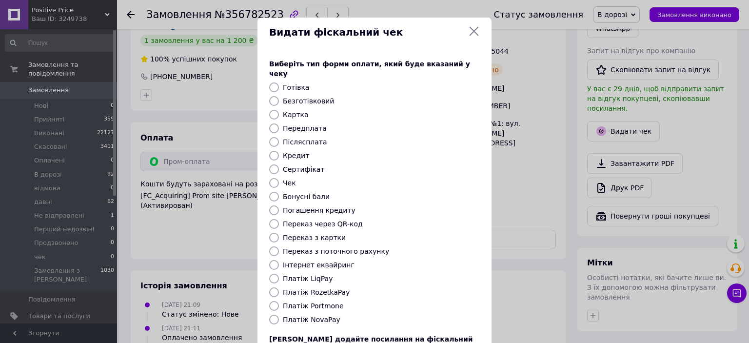
click at [273, 287] on input "Платіж RozetkaPay" at bounding box center [274, 292] width 10 height 10
radio input "true"
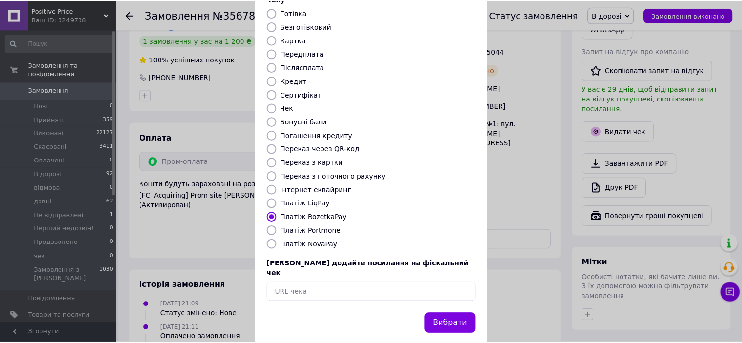
scroll to position [76, 0]
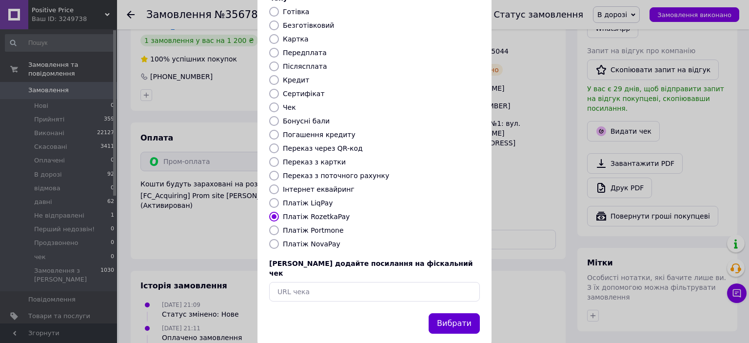
click at [441, 313] on button "Вибрати" at bounding box center [454, 323] width 51 height 21
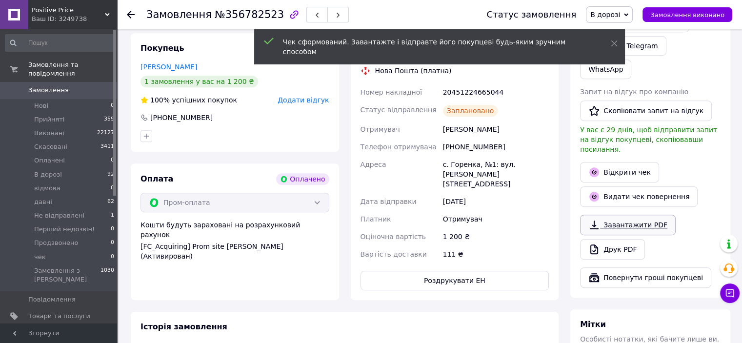
scroll to position [341, 0]
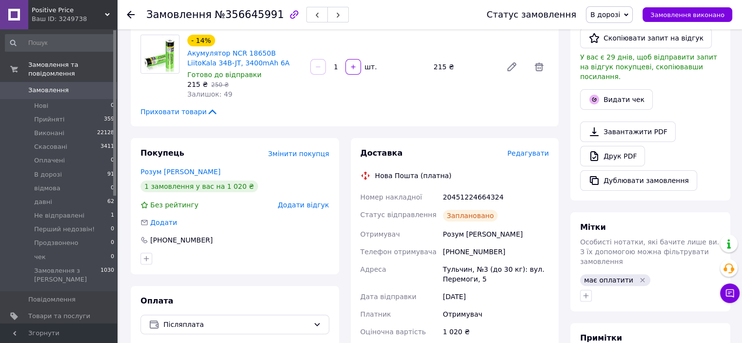
scroll to position [244, 0]
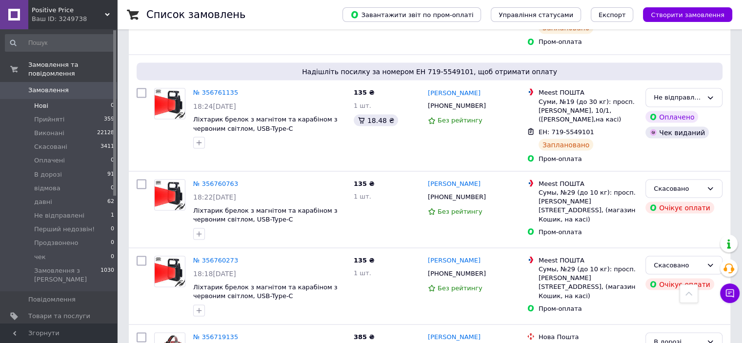
scroll to position [1804, 0]
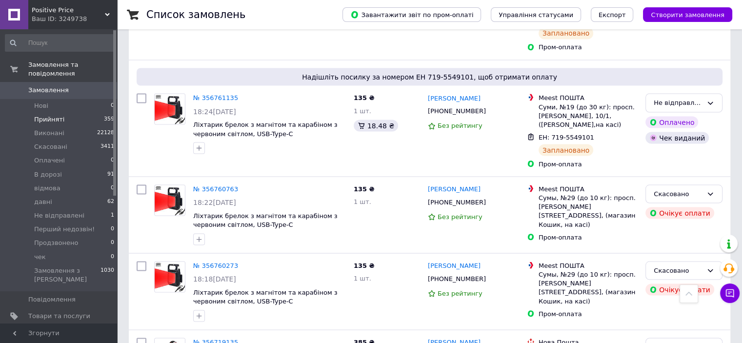
click at [37, 115] on span "Прийняті" at bounding box center [49, 119] width 30 height 9
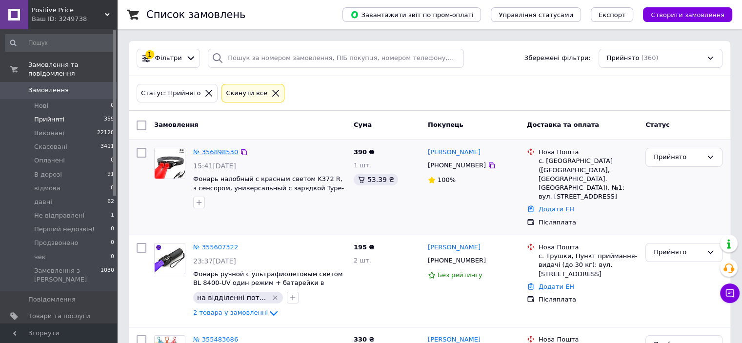
click at [220, 151] on link "№ 356898530" at bounding box center [215, 151] width 45 height 7
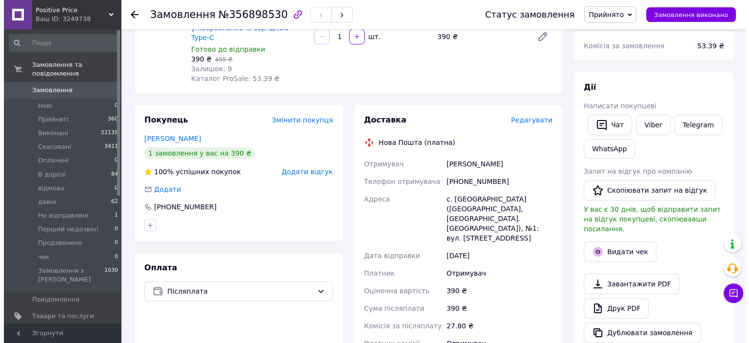
scroll to position [146, 0]
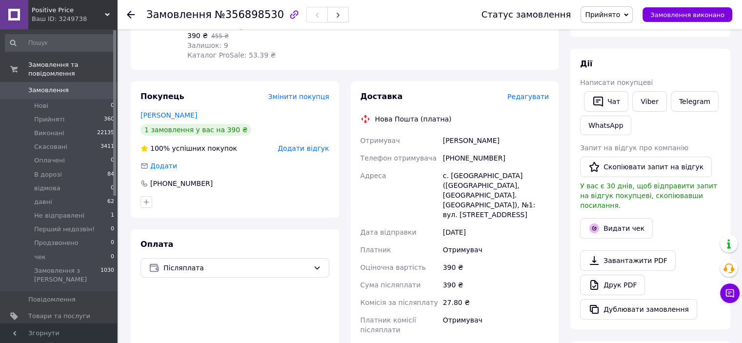
click at [534, 93] on span "Редагувати" at bounding box center [527, 97] width 41 height 8
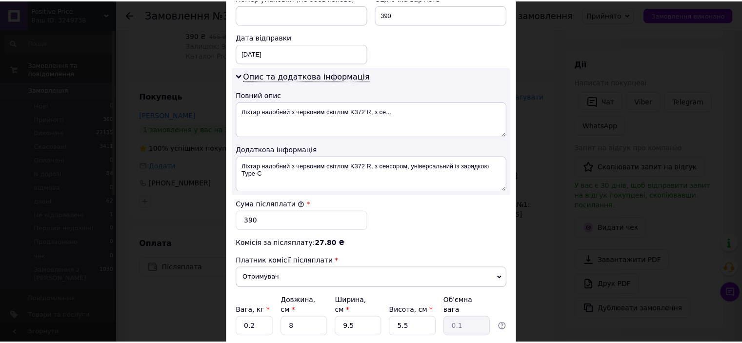
scroll to position [517, 0]
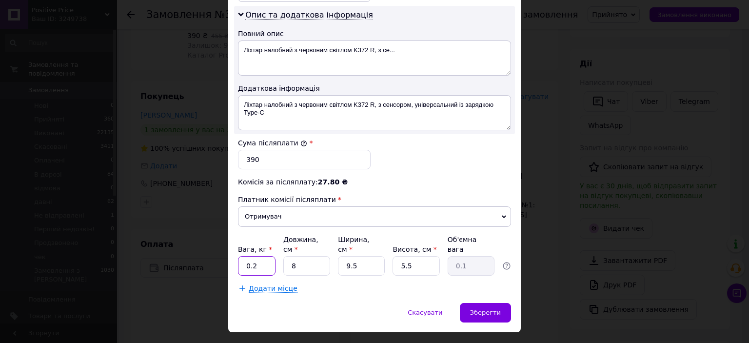
click at [261, 256] on input "0.2" at bounding box center [257, 266] width 38 height 20
type input "0.5"
click at [484, 303] on div "Зберегти" at bounding box center [485, 313] width 51 height 20
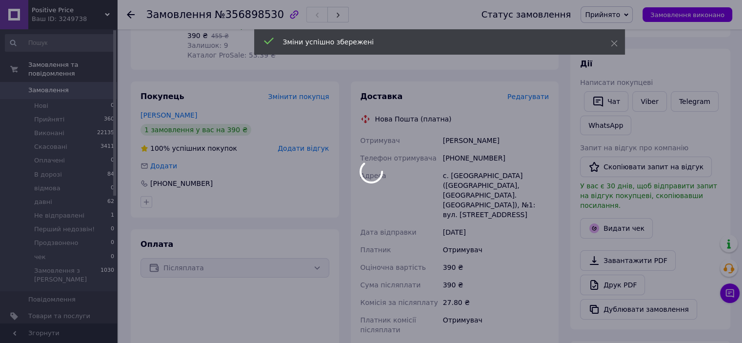
scroll to position [293, 0]
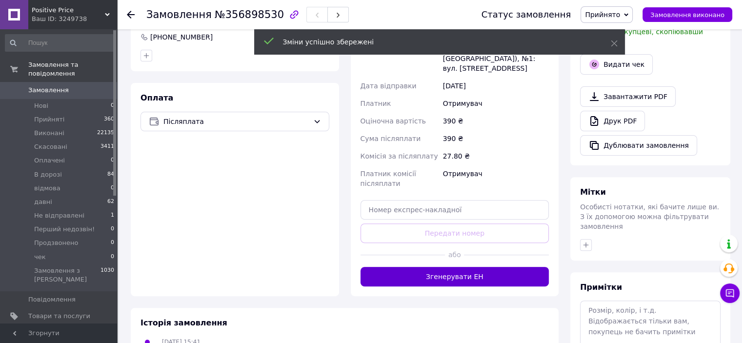
click at [480, 267] on button "Згенерувати ЕН" at bounding box center [454, 277] width 189 height 20
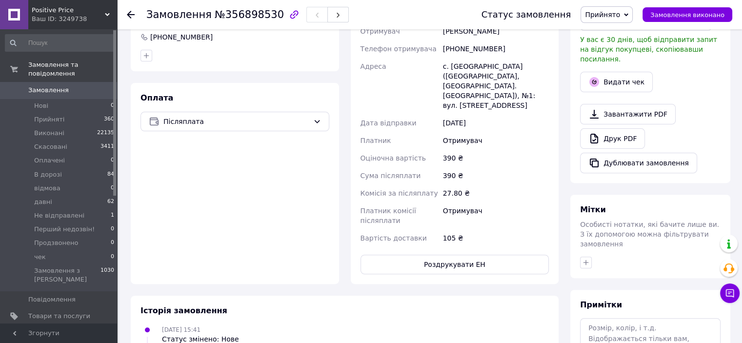
click at [616, 13] on span "Прийнято" at bounding box center [602, 15] width 35 height 8
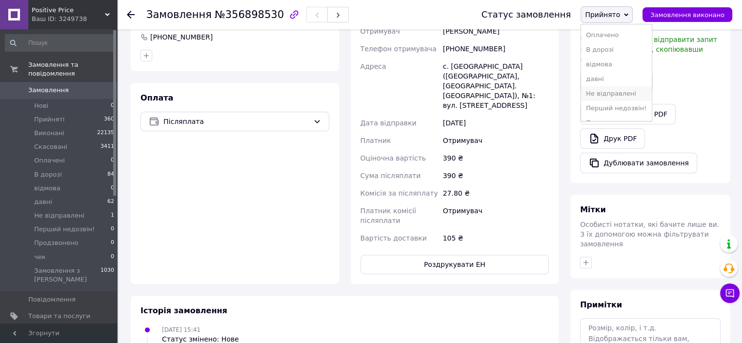
scroll to position [55, 0]
click at [614, 66] on li "Не відправлені" at bounding box center [616, 67] width 70 height 15
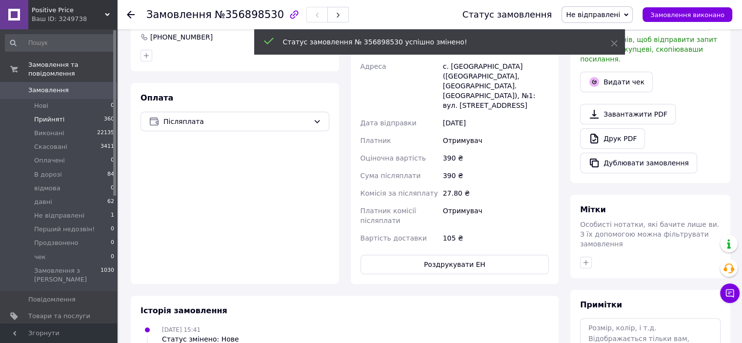
click at [52, 115] on span "Прийняті" at bounding box center [49, 119] width 30 height 9
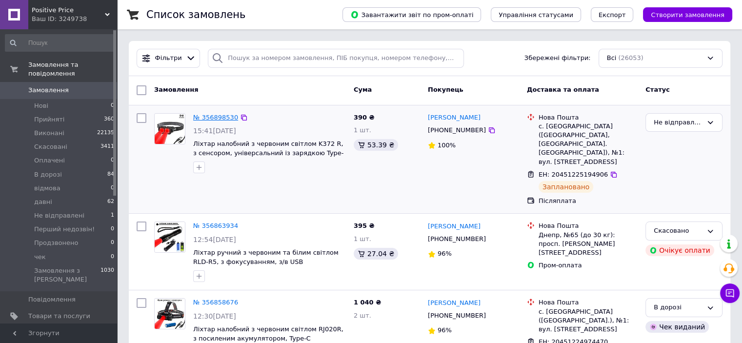
click at [224, 115] on link "№ 356898530" at bounding box center [215, 117] width 45 height 7
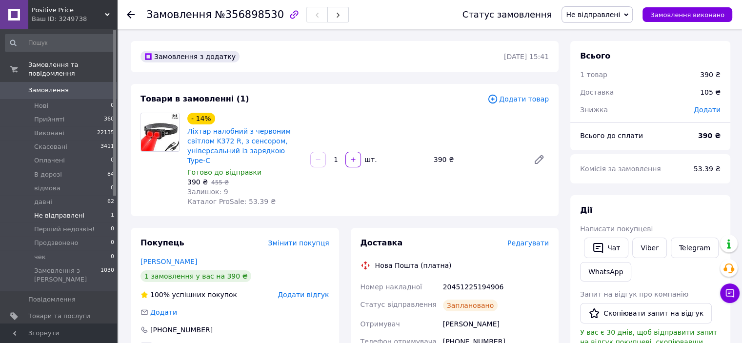
click at [43, 211] on span "Не відправлені" at bounding box center [59, 215] width 50 height 9
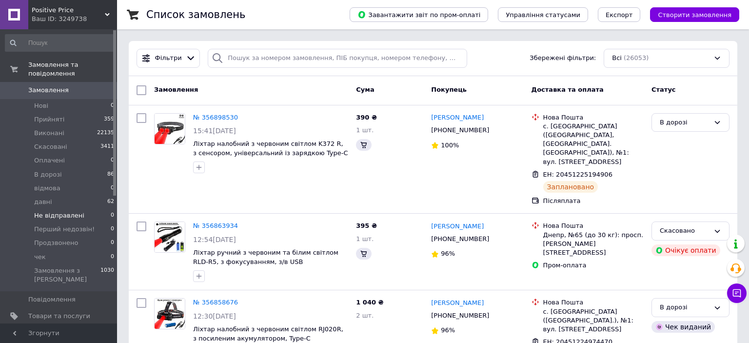
click at [62, 211] on span "Не відправлені" at bounding box center [59, 215] width 50 height 9
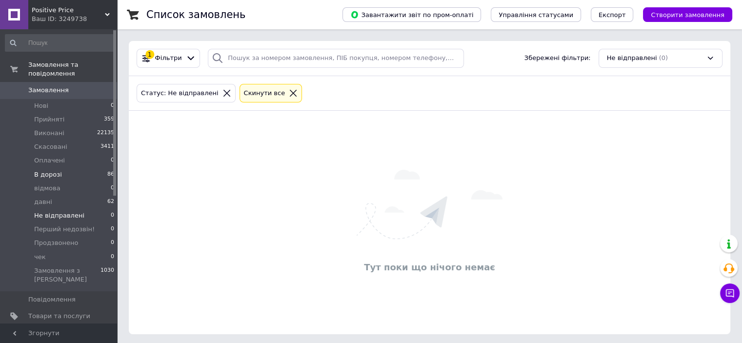
click at [56, 170] on span "В дорозі" at bounding box center [48, 174] width 28 height 9
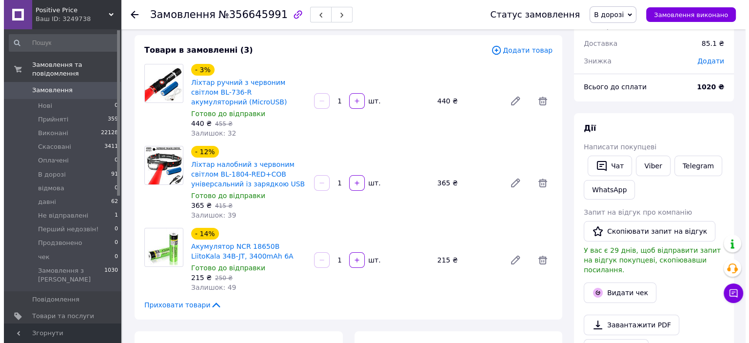
scroll to position [45, 0]
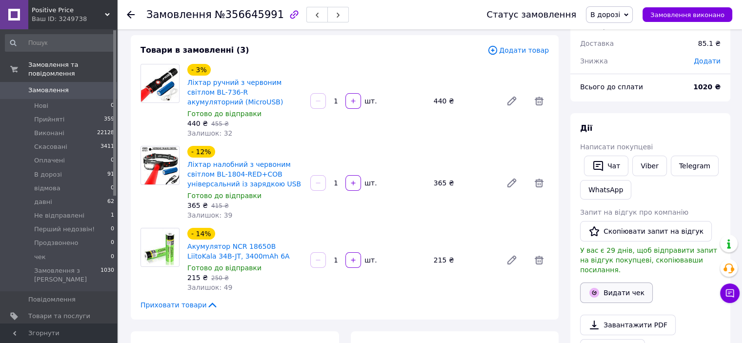
click at [626, 284] on button "Видати чек" at bounding box center [616, 292] width 73 height 20
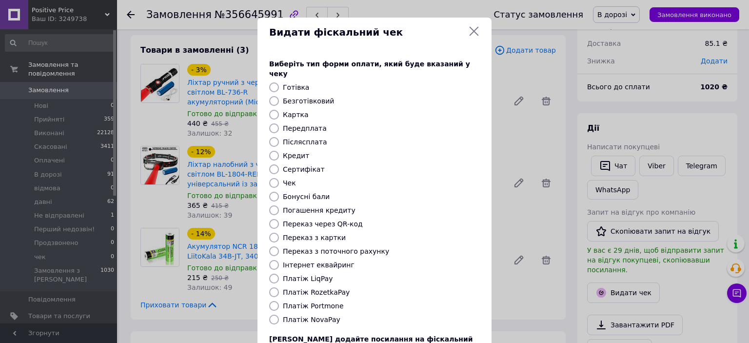
click at [271, 233] on input "Переказ з картки" at bounding box center [274, 238] width 10 height 10
radio input "true"
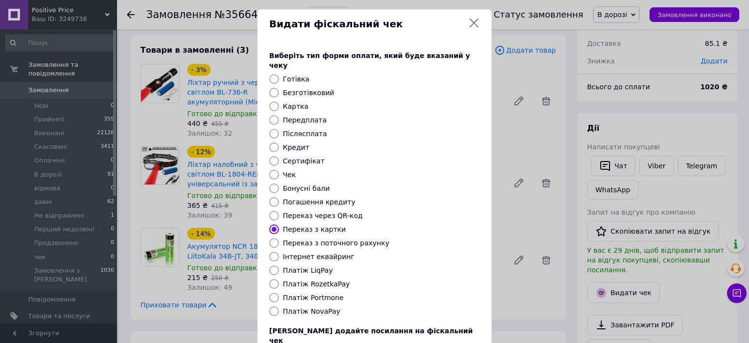
scroll to position [0, 0]
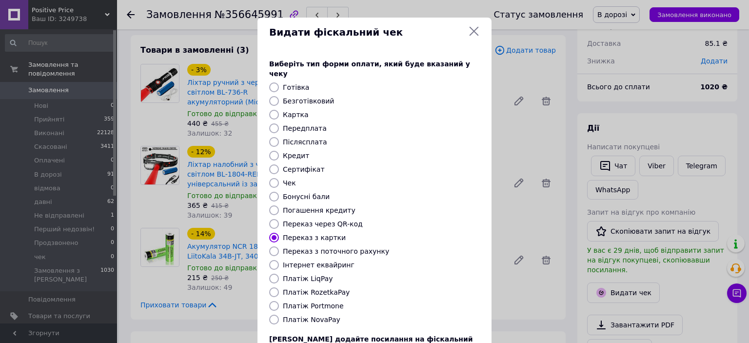
click at [474, 28] on icon at bounding box center [474, 31] width 9 height 9
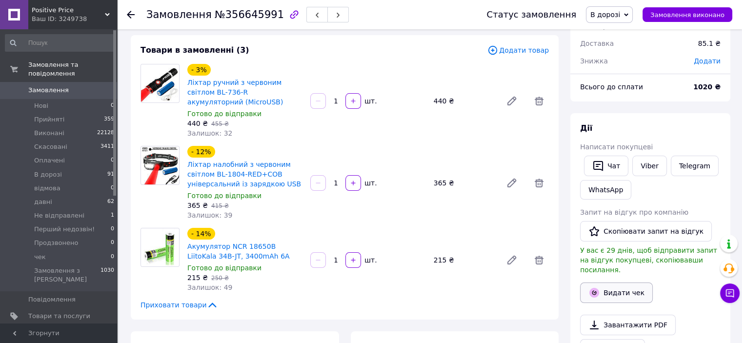
click at [639, 282] on button "Видати чек" at bounding box center [616, 292] width 73 height 20
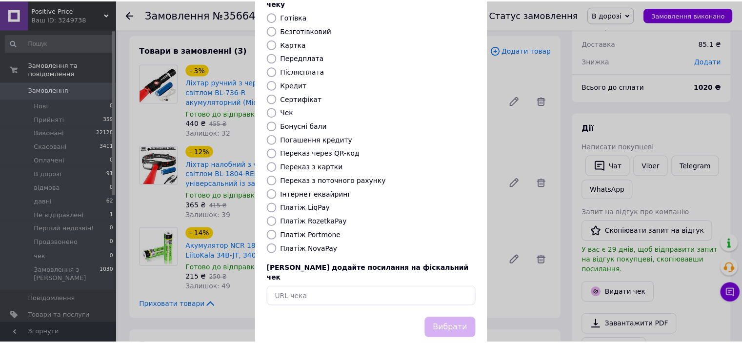
scroll to position [76, 0]
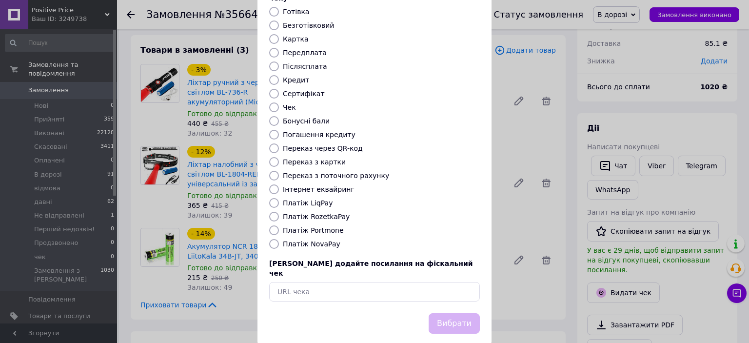
click at [271, 157] on input "Переказ з картки" at bounding box center [274, 162] width 10 height 10
radio input "true"
click at [465, 313] on button "Вибрати" at bounding box center [454, 323] width 51 height 21
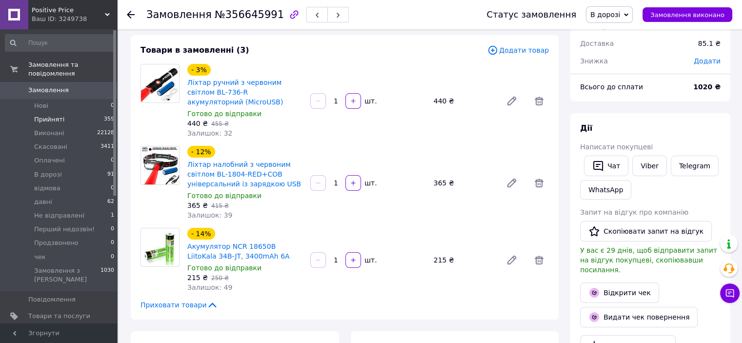
click at [49, 113] on li "Прийняті 359" at bounding box center [60, 120] width 120 height 14
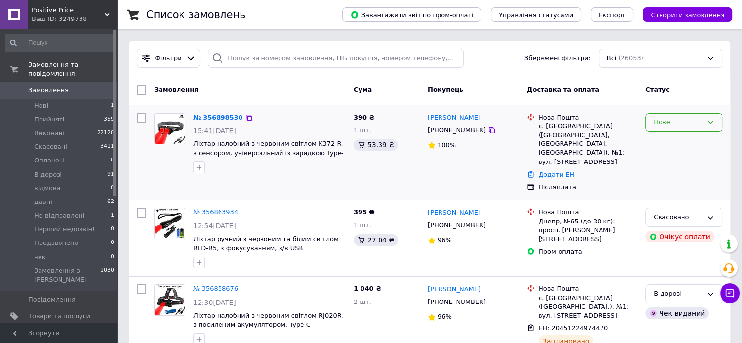
click at [681, 121] on div "Нове" at bounding box center [677, 122] width 49 height 10
click at [651, 138] on li "Прийнято" at bounding box center [684, 143] width 76 height 18
click at [55, 115] on span "Прийняті" at bounding box center [49, 119] width 30 height 9
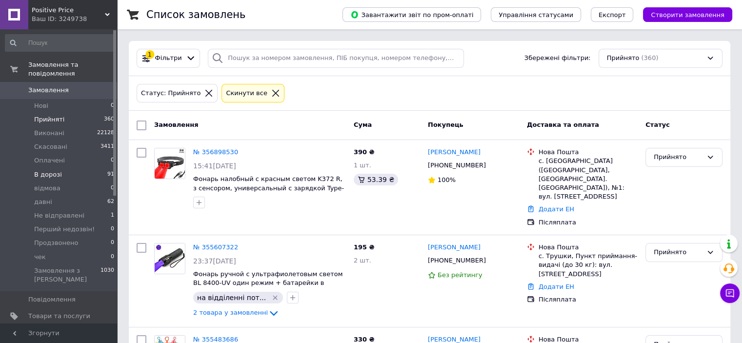
click at [57, 170] on span "В дорозі" at bounding box center [48, 174] width 28 height 9
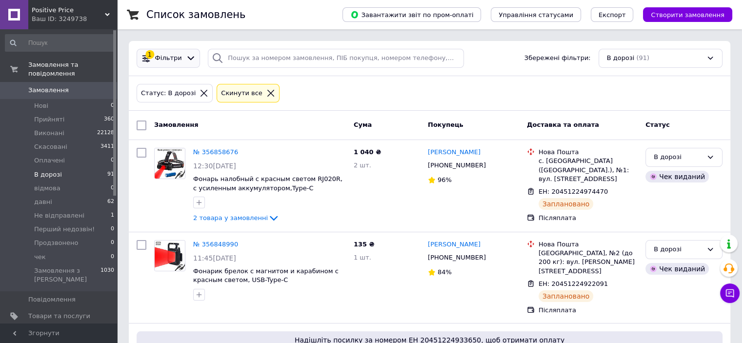
click at [167, 53] on div "1 Фільтри" at bounding box center [168, 58] width 63 height 19
click at [173, 56] on span "Фільтри" at bounding box center [168, 58] width 27 height 9
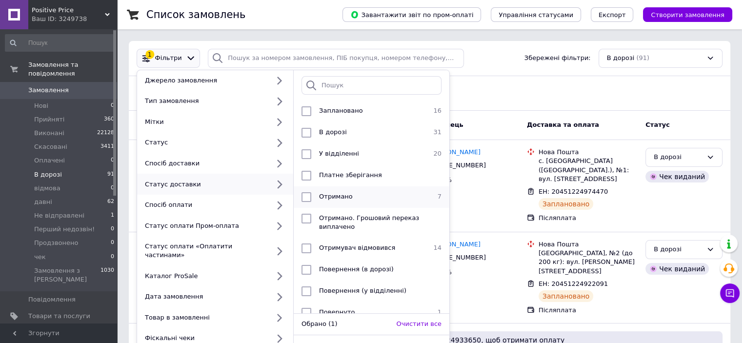
click at [304, 194] on input "checkbox" at bounding box center [306, 197] width 10 height 10
checkbox input "true"
drag, startPoint x: 411, startPoint y: 338, endPoint x: 748, endPoint y: 196, distance: 365.7
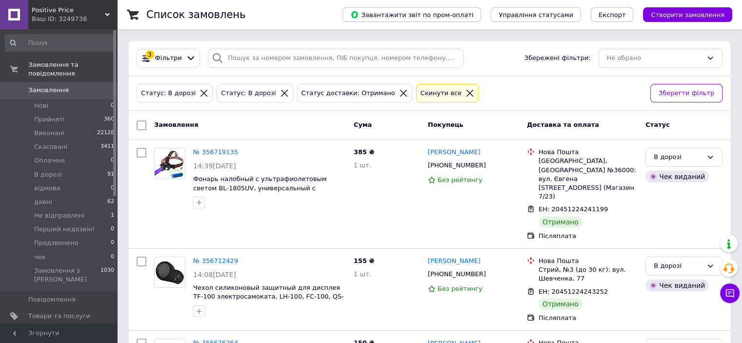
click at [140, 122] on input "checkbox" at bounding box center [142, 125] width 10 height 10
checkbox input "true"
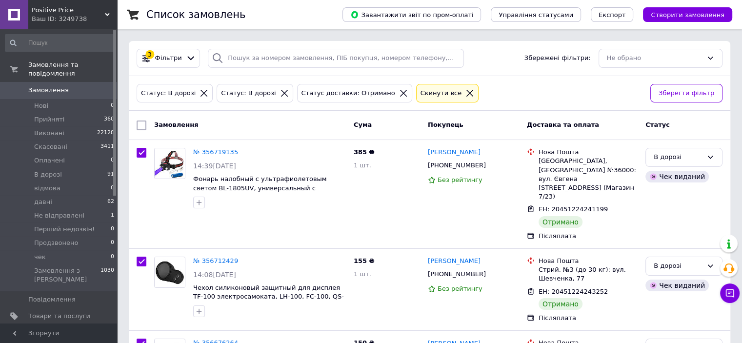
checkbox input "true"
click at [185, 124] on span "Дії для 7 замовлень" at bounding box center [187, 125] width 66 height 9
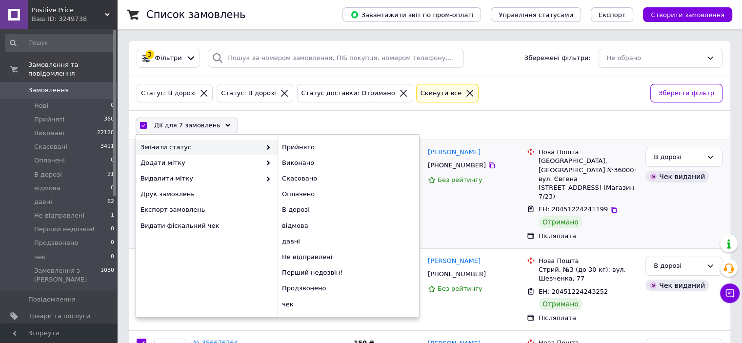
drag, startPoint x: 294, startPoint y: 163, endPoint x: 304, endPoint y: 163, distance: 9.3
click at [295, 163] on div "Виконано" at bounding box center [347, 163] width 141 height 16
checkbox input "false"
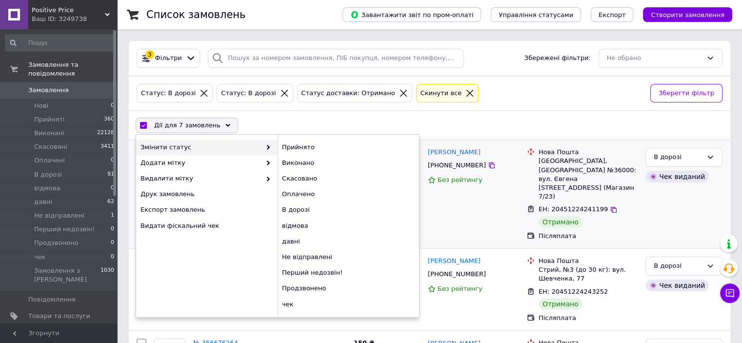
checkbox input "false"
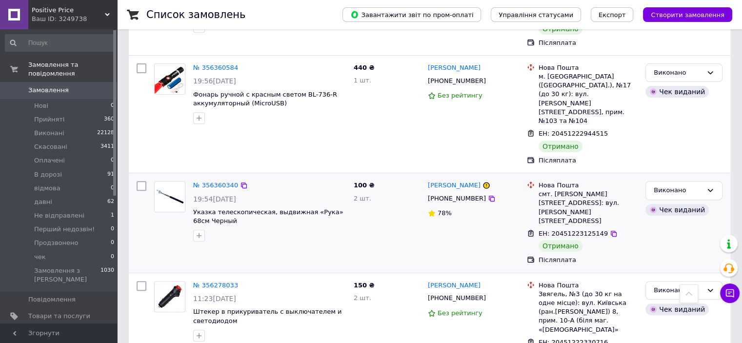
scroll to position [317, 0]
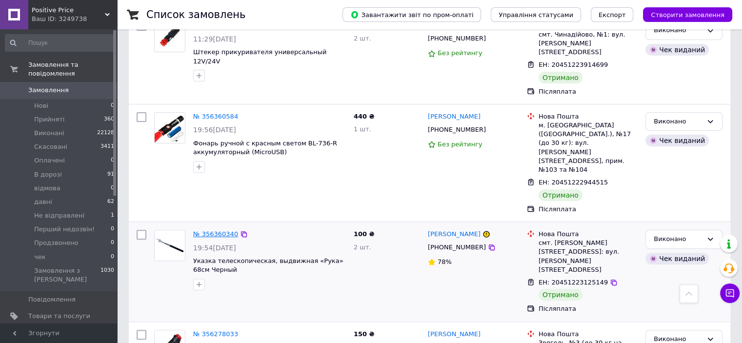
click at [203, 230] on link "№ 356360340" at bounding box center [215, 233] width 45 height 7
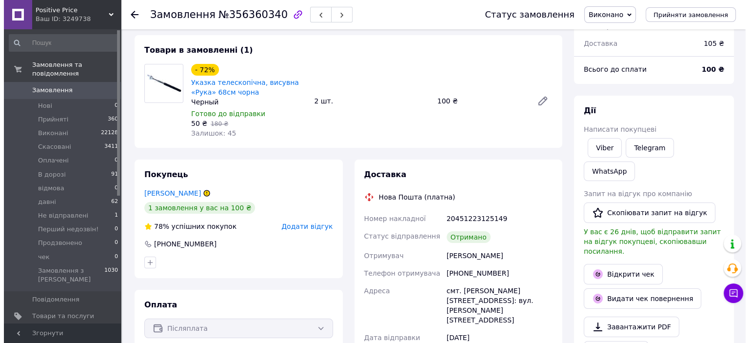
scroll to position [98, 0]
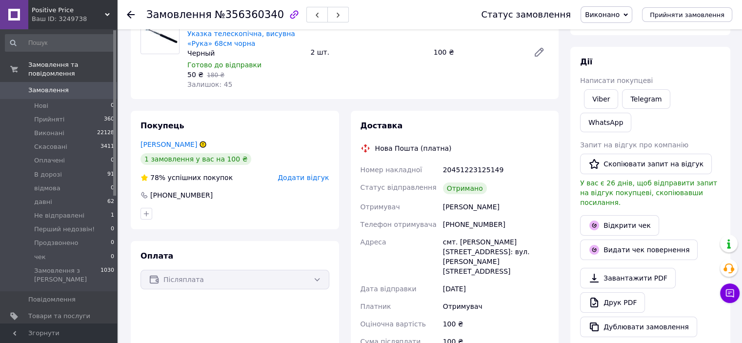
click at [294, 180] on span "Додати відгук" at bounding box center [302, 178] width 51 height 8
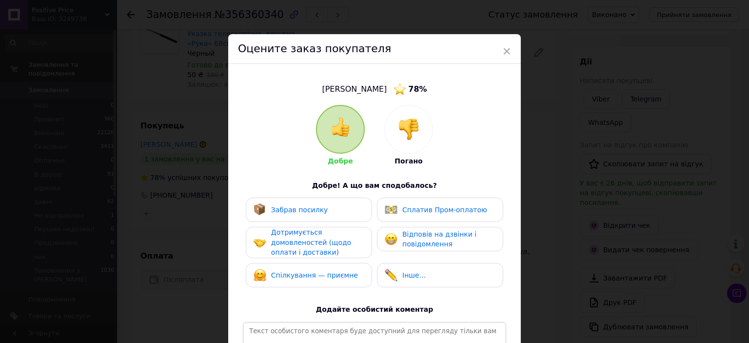
drag, startPoint x: 309, startPoint y: 213, endPoint x: 308, endPoint y: 220, distance: 7.8
click at [308, 212] on span "Забрав посилку" at bounding box center [299, 210] width 57 height 8
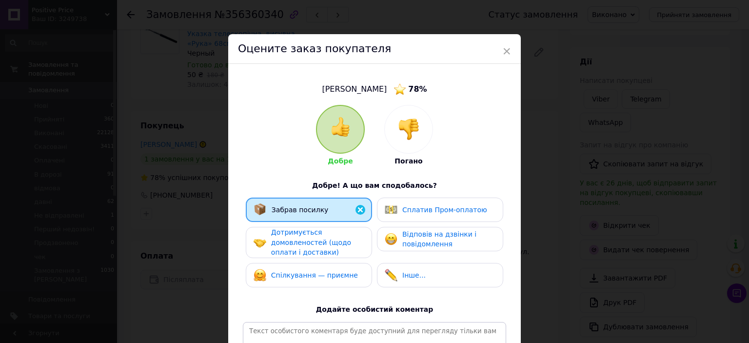
click at [297, 248] on span "Дотримується домовленостей (щодо оплати і доставки)" at bounding box center [311, 242] width 80 height 28
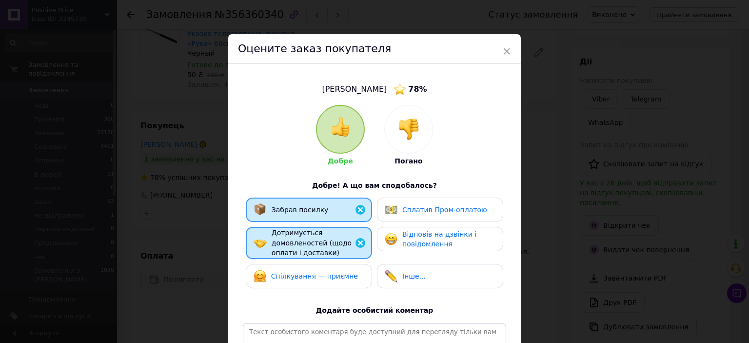
click at [318, 274] on span "Спілкування — приємне" at bounding box center [314, 276] width 87 height 8
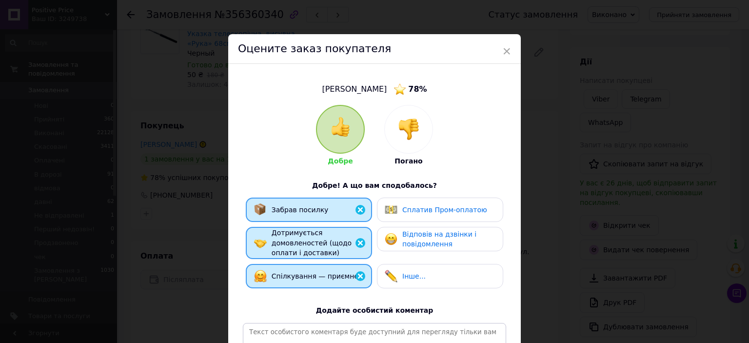
drag, startPoint x: 401, startPoint y: 233, endPoint x: 610, endPoint y: 245, distance: 209.0
click at [403, 232] on span "Відповів на дзвінки і повідомлення" at bounding box center [439, 239] width 74 height 18
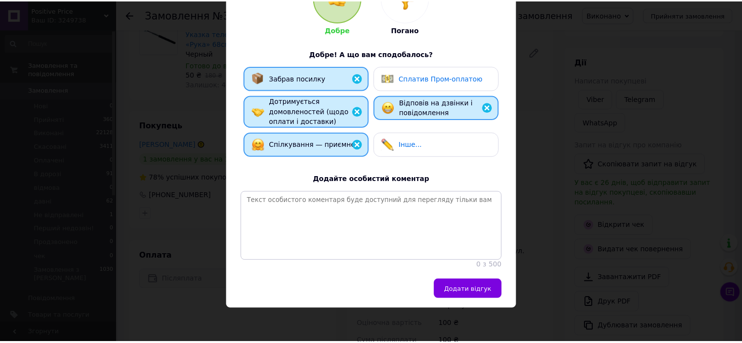
scroll to position [140, 0]
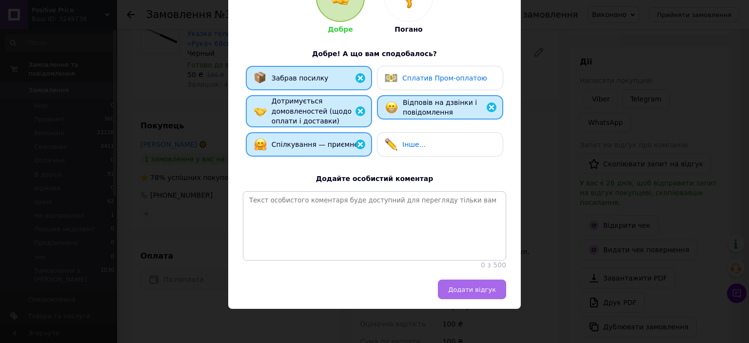
click at [477, 292] on span "Додати відгук" at bounding box center [472, 289] width 48 height 7
